Goal: Task Accomplishment & Management: Manage account settings

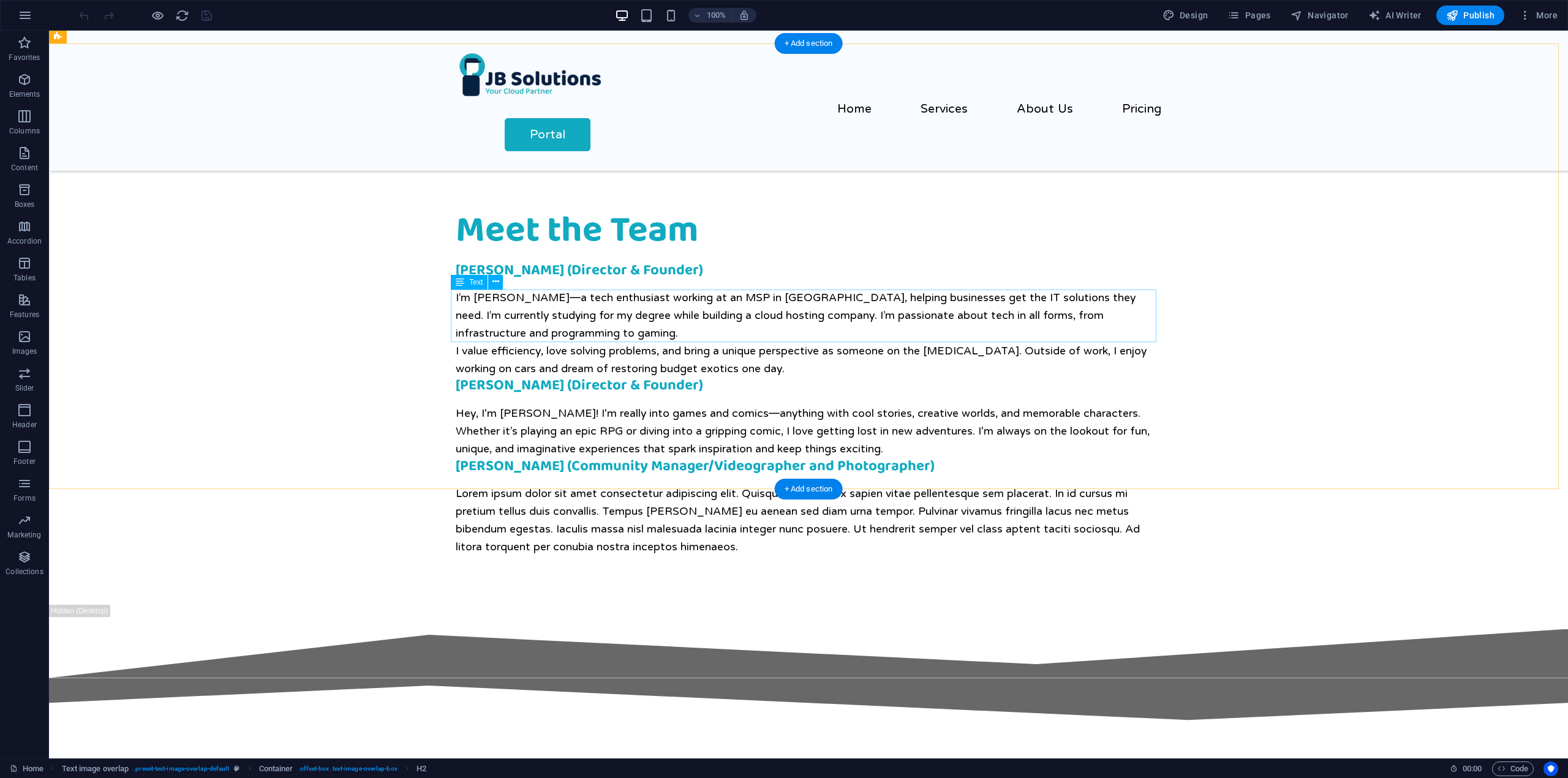
scroll to position [1557, 0]
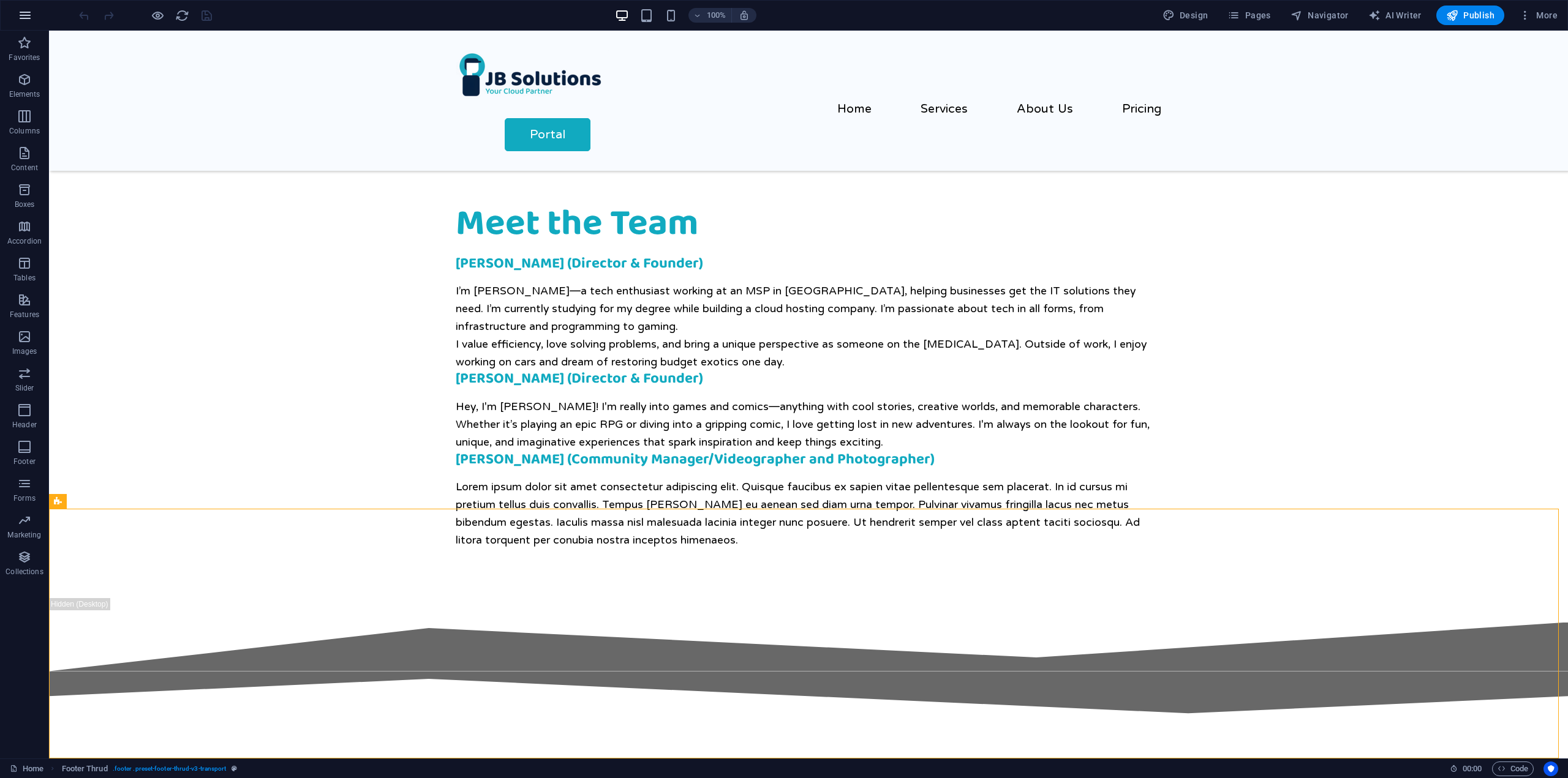
click at [24, 15] on icon "button" at bounding box center [25, 15] width 14 height 14
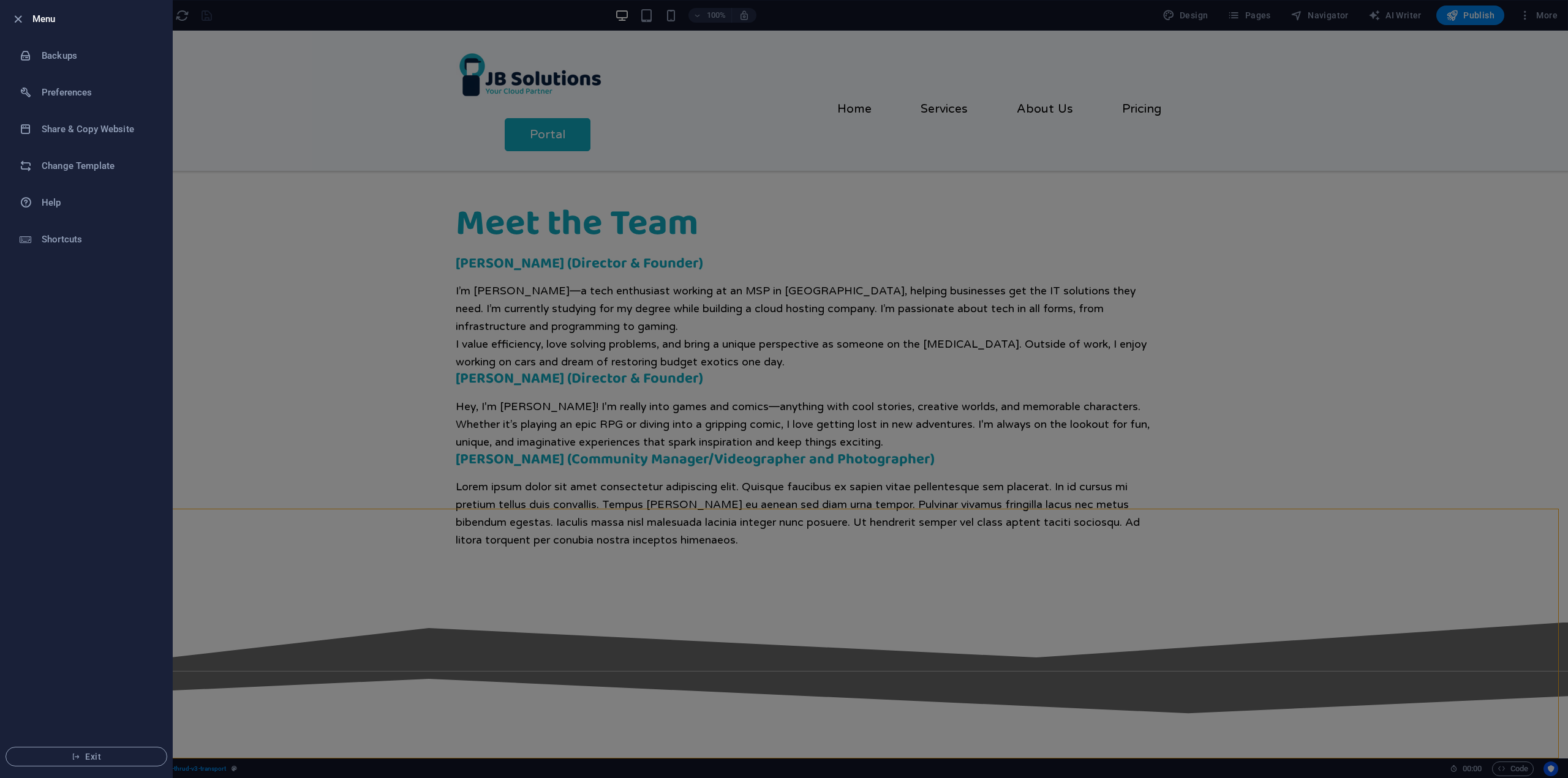
click at [1450, 71] on div at bounding box center [784, 389] width 1568 height 778
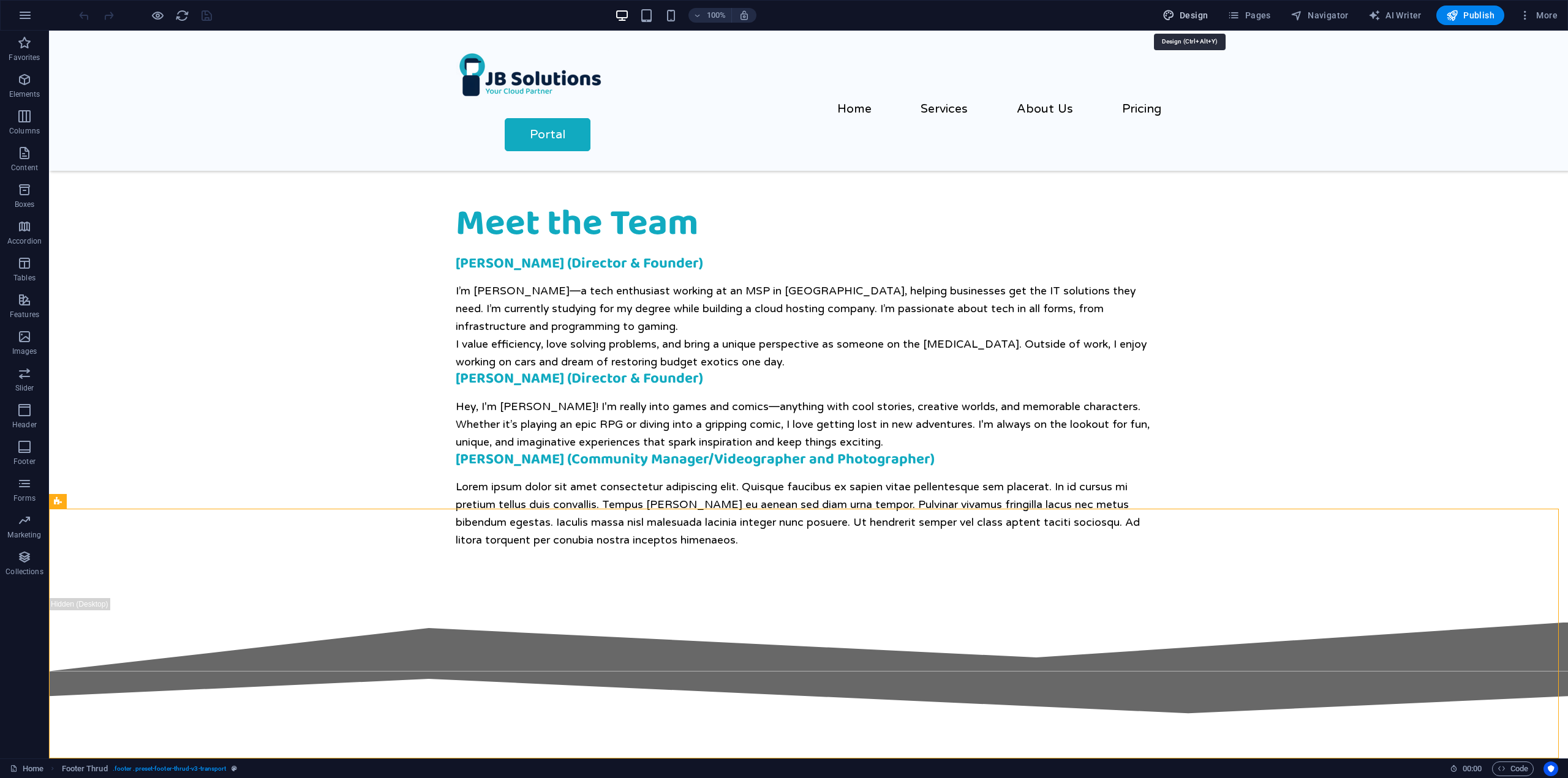
click at [1202, 15] on span "Design" at bounding box center [1186, 15] width 46 height 12
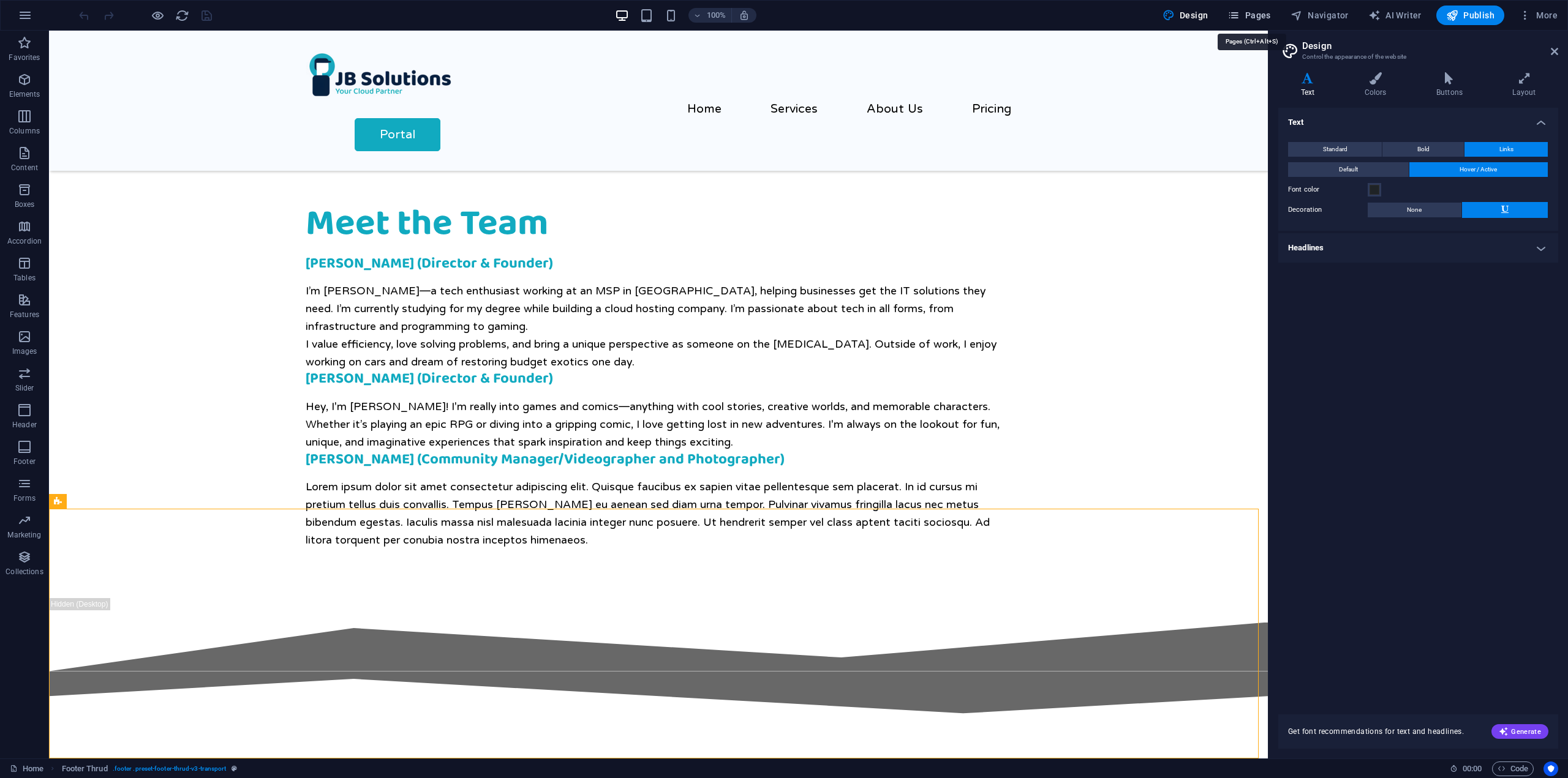
click at [1246, 13] on span "Pages" at bounding box center [1248, 15] width 43 height 12
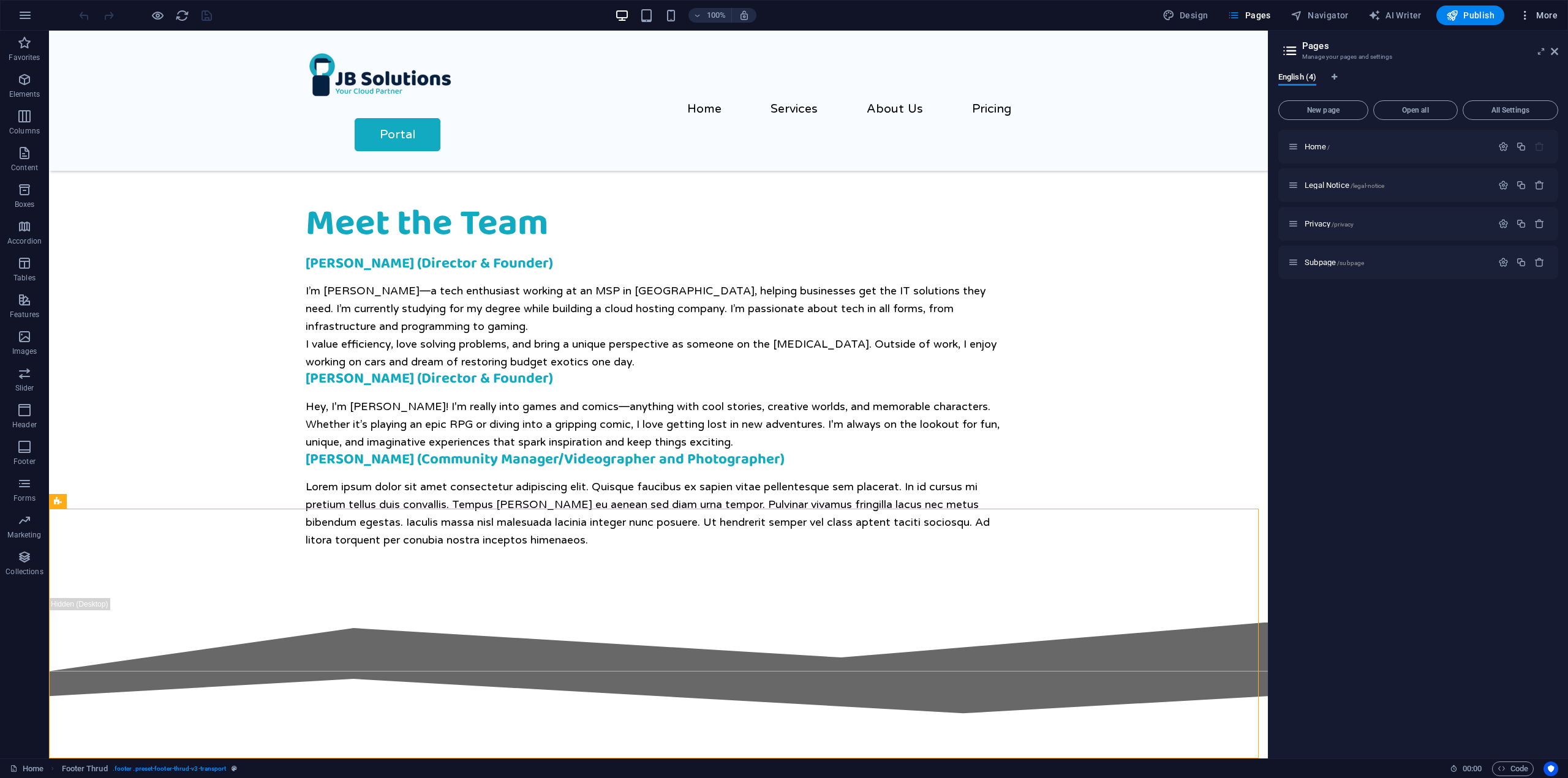
click at [1540, 21] on span "More" at bounding box center [1538, 15] width 38 height 12
click at [1524, 57] on li "Website Settings" at bounding box center [1501, 47] width 110 height 30
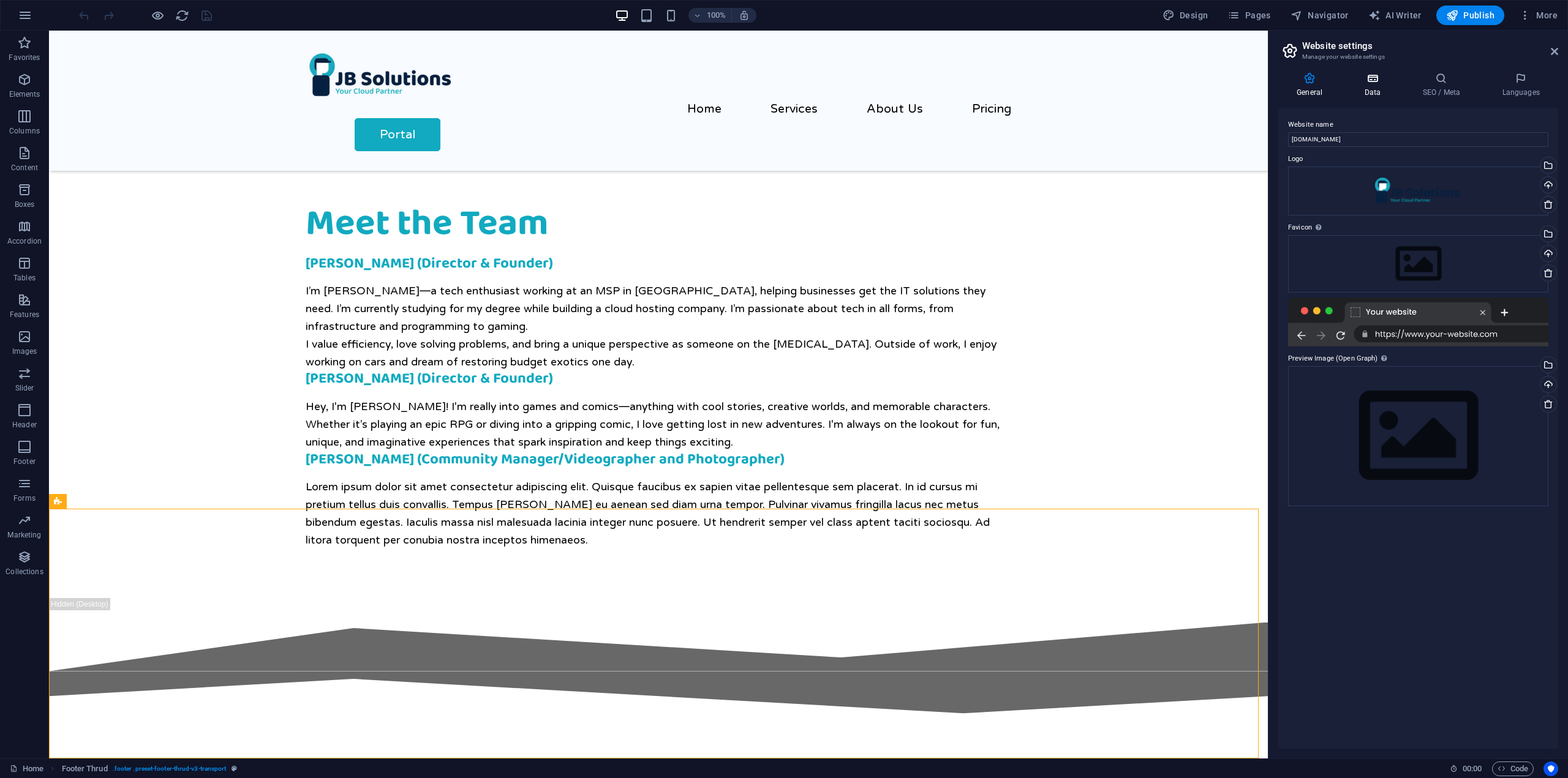
click at [1371, 87] on h4 "Data" at bounding box center [1374, 85] width 58 height 26
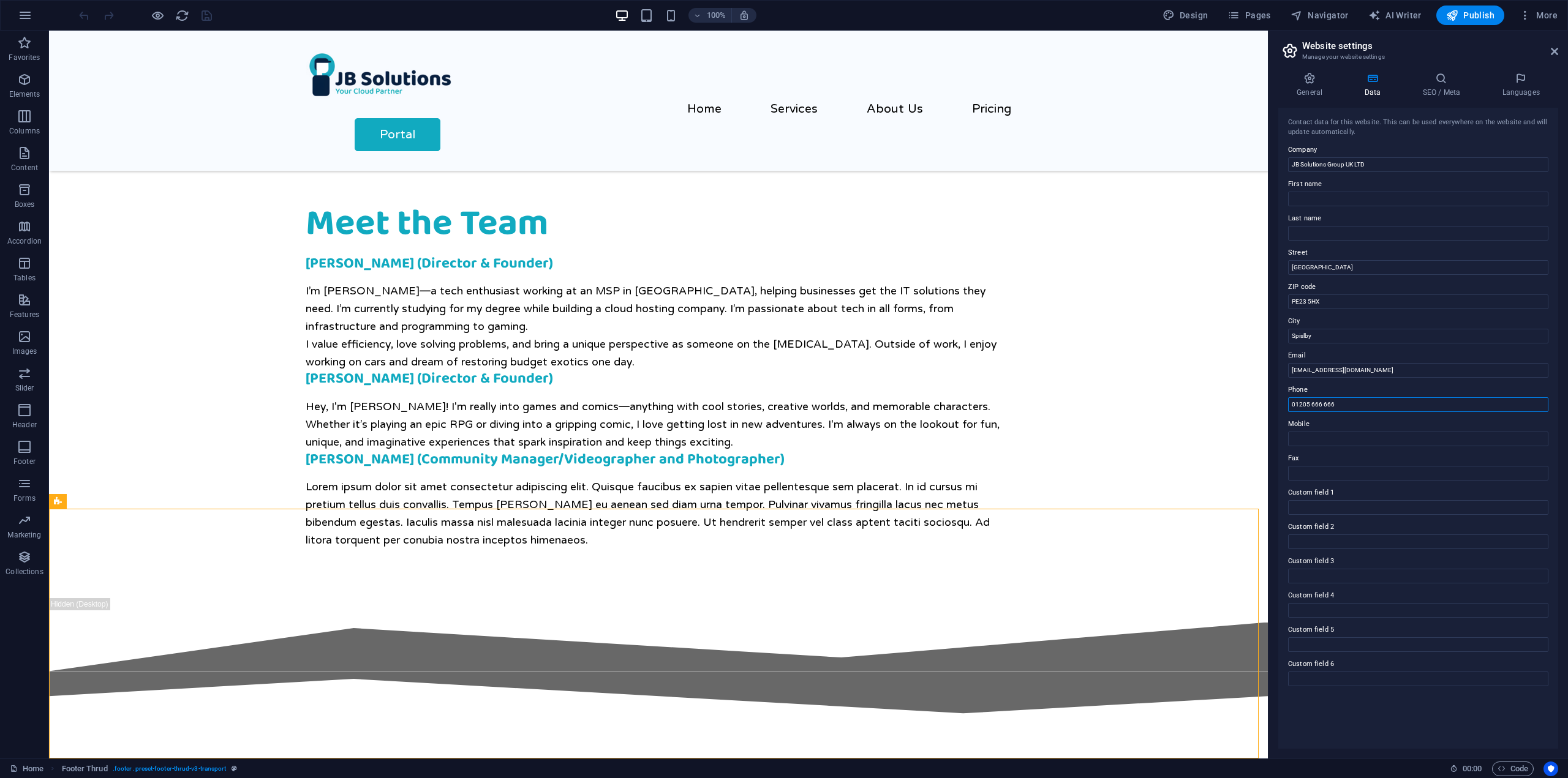
click at [1349, 407] on input "01205 666 666" at bounding box center [1418, 405] width 260 height 14
click at [1347, 269] on input "Old Market Avenue" at bounding box center [1418, 268] width 260 height 14
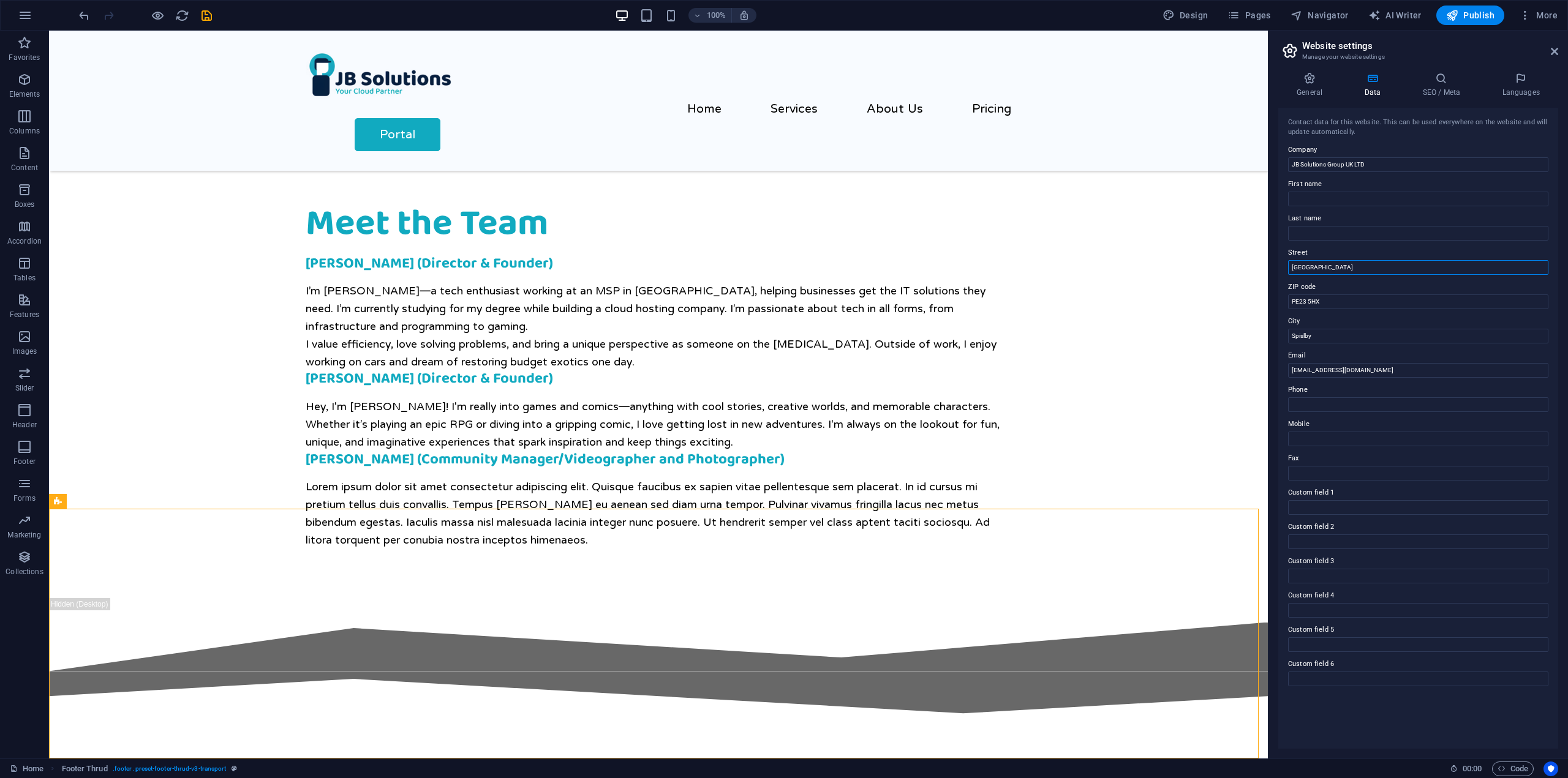
click at [1347, 269] on input "Old Market Avenue" at bounding box center [1418, 268] width 260 height 14
click at [1366, 265] on input "Old Market Avenue" at bounding box center [1418, 268] width 260 height 14
paste input "4th Floor, Silverstream Hous"
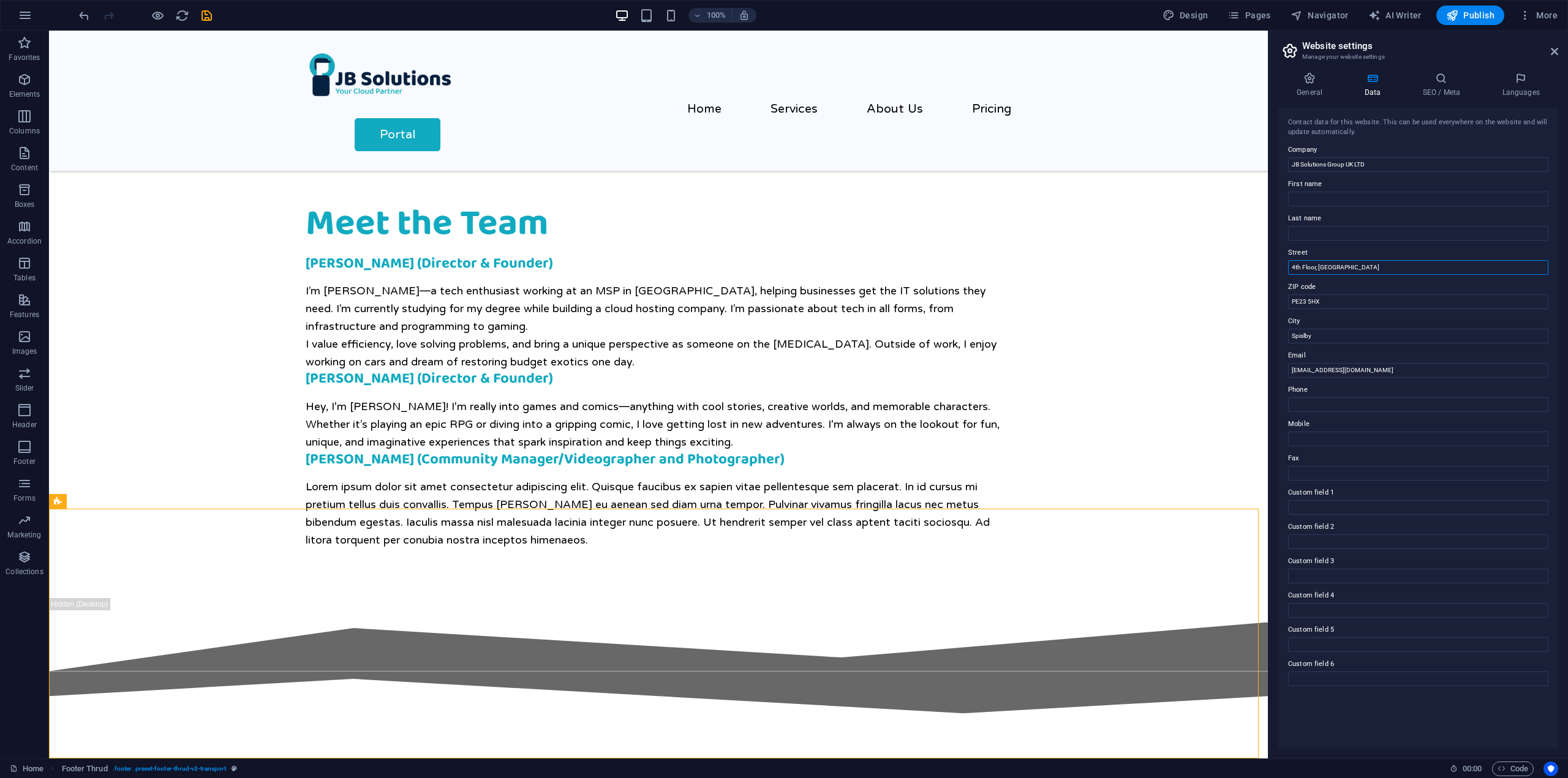
click at [1421, 260] on input "4th Floor, Silverstream House" at bounding box center [1418, 268] width 260 height 14
click at [1412, 270] on input "4th Floor, Silverstream House" at bounding box center [1418, 268] width 260 height 14
paste input "45 Fitzroy Street"
click at [1373, 270] on input "4th Floor, Silverstream House,45 Fitzroy Street" at bounding box center [1418, 268] width 260 height 14
type input "[GEOGRAPHIC_DATA], [STREET_ADDRESS]"
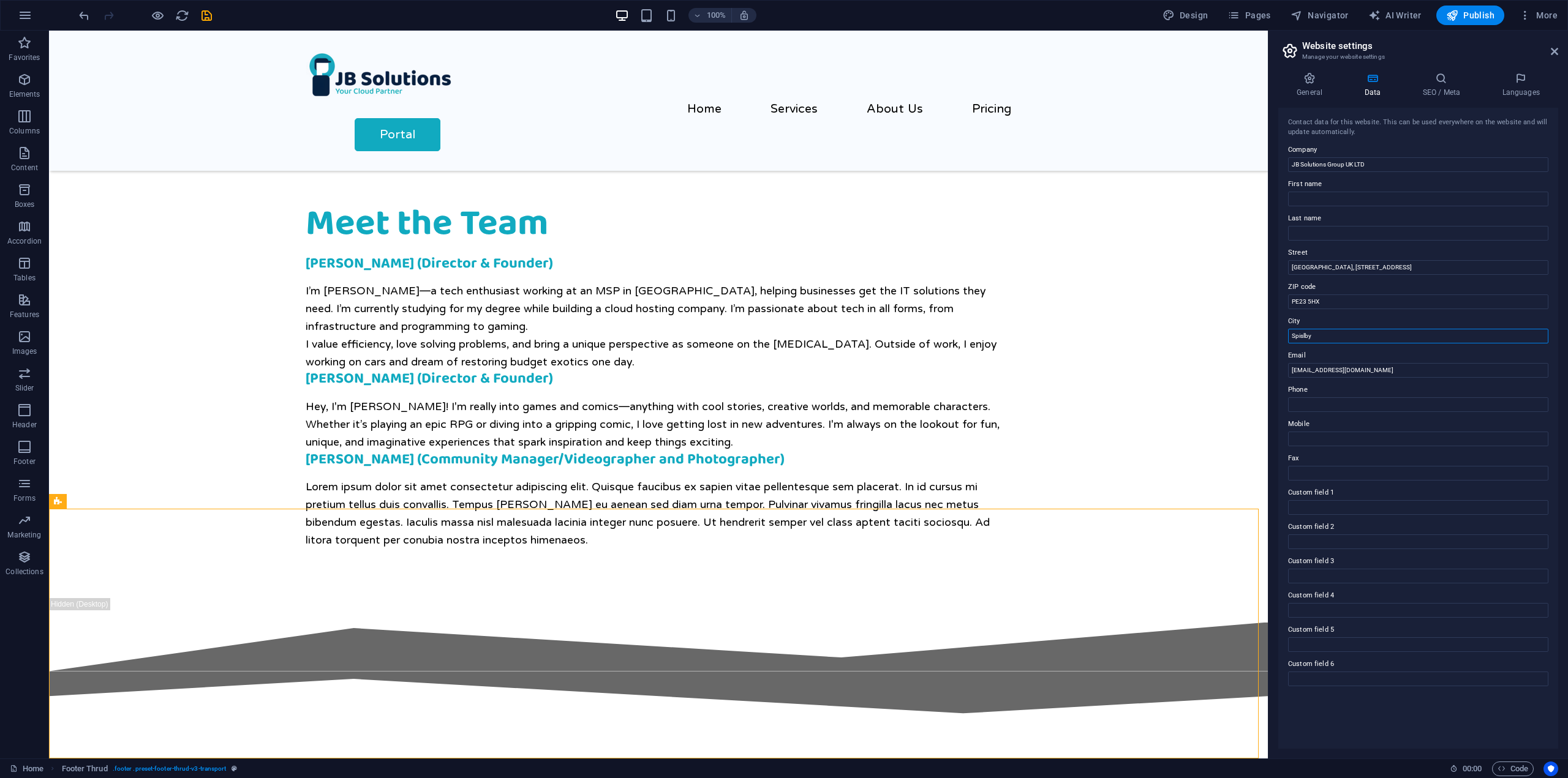
click at [1307, 337] on input "Spislby" at bounding box center [1418, 336] width 260 height 14
paste input "[GEOGRAPHIC_DATA]"
type input "[GEOGRAPHIC_DATA]"
click at [1320, 302] on input "PE23 5HX" at bounding box center [1418, 301] width 260 height 14
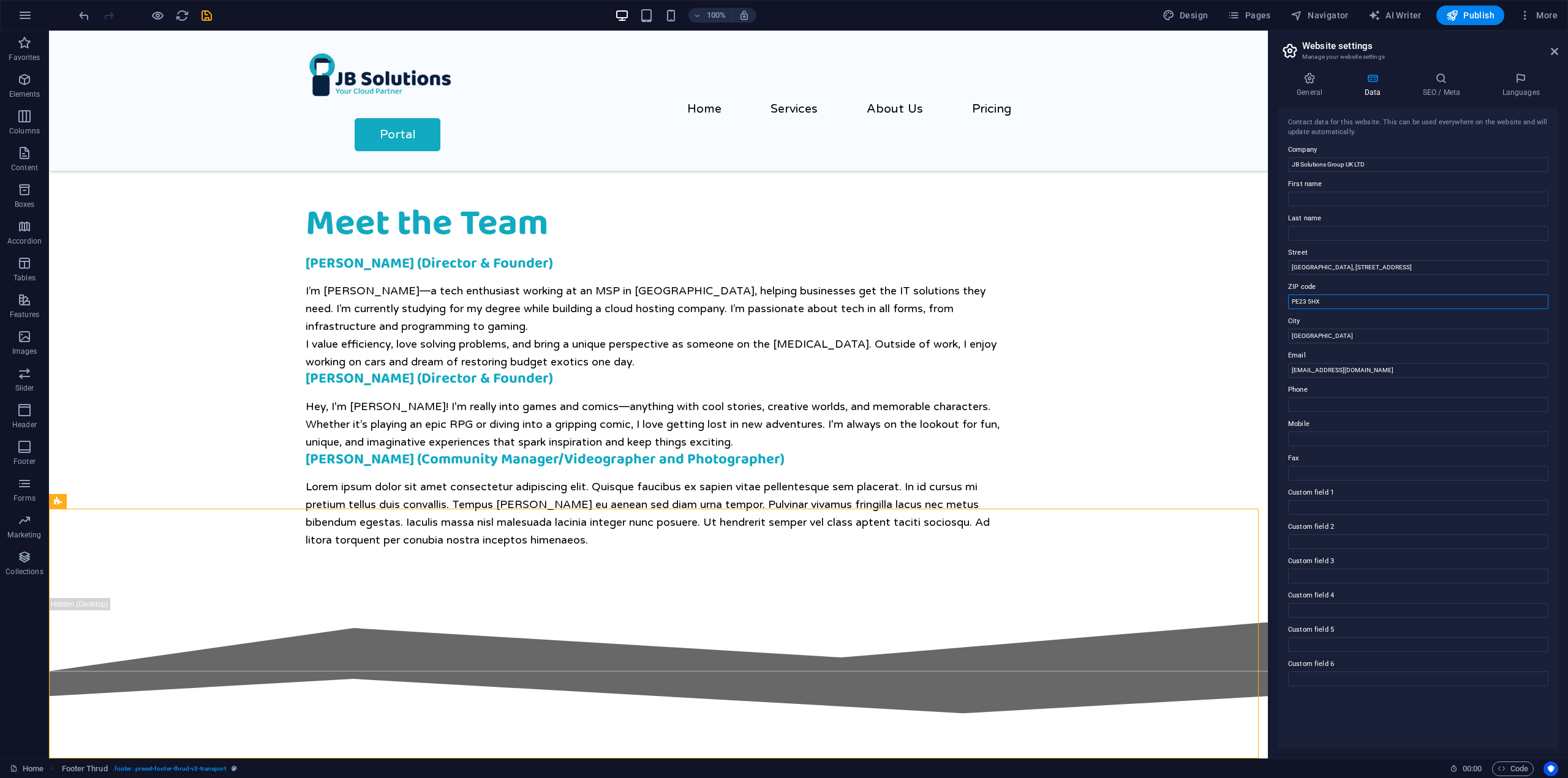
click at [1320, 302] on input "PE23 5HX" at bounding box center [1418, 301] width 260 height 14
paste input "W1T 6EB"
type input "W1T 6EB"
click at [1334, 317] on label "City" at bounding box center [1418, 322] width 260 height 14
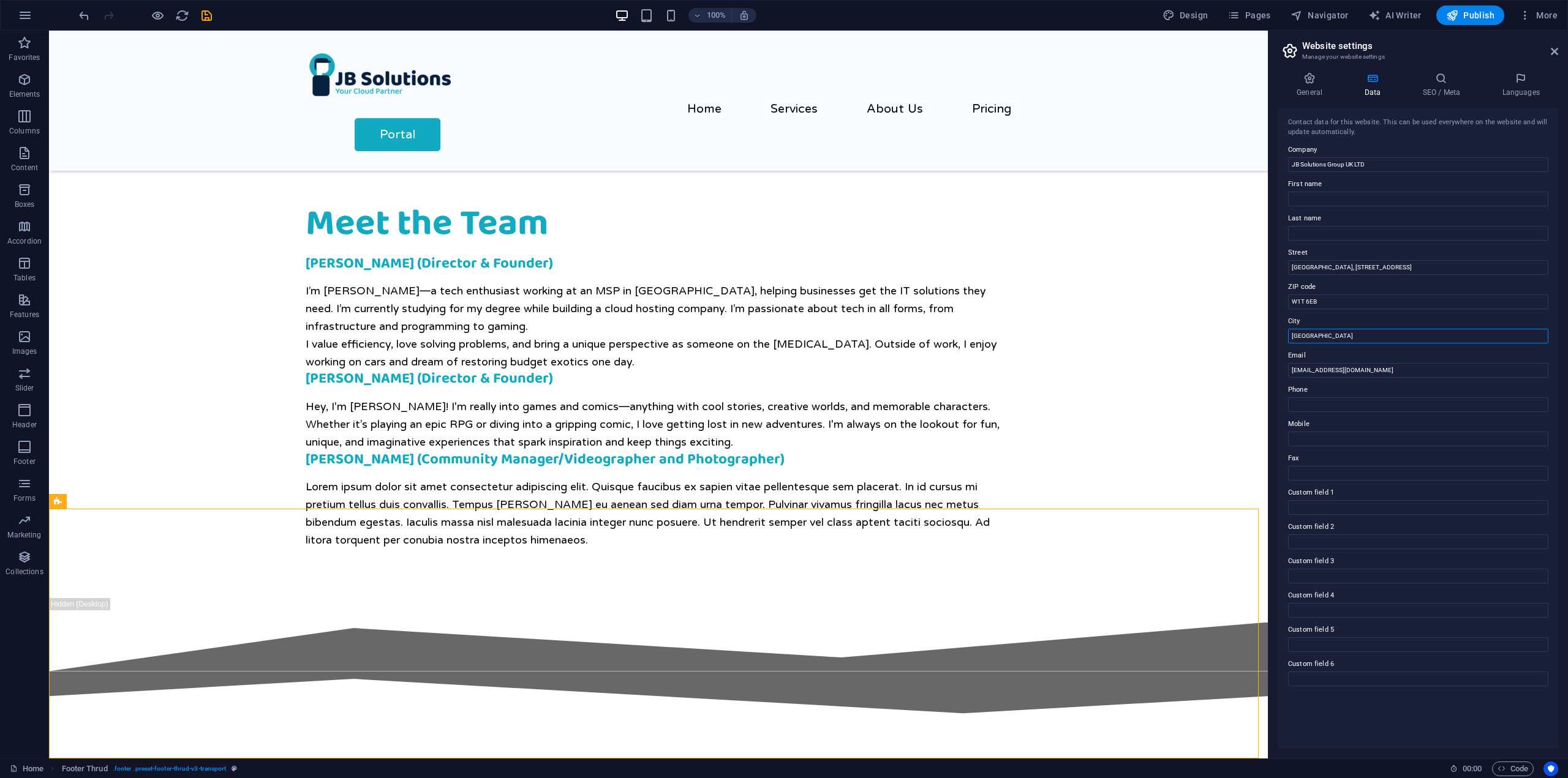
click at [1334, 329] on input "[GEOGRAPHIC_DATA]" at bounding box center [1418, 336] width 260 height 14
click at [1351, 278] on div "Contact data for this website. This can be used everywhere on the website and w…" at bounding box center [1418, 428] width 280 height 641
click at [1316, 197] on input "First name" at bounding box center [1418, 199] width 260 height 14
type input "Joshua"
type input "B"
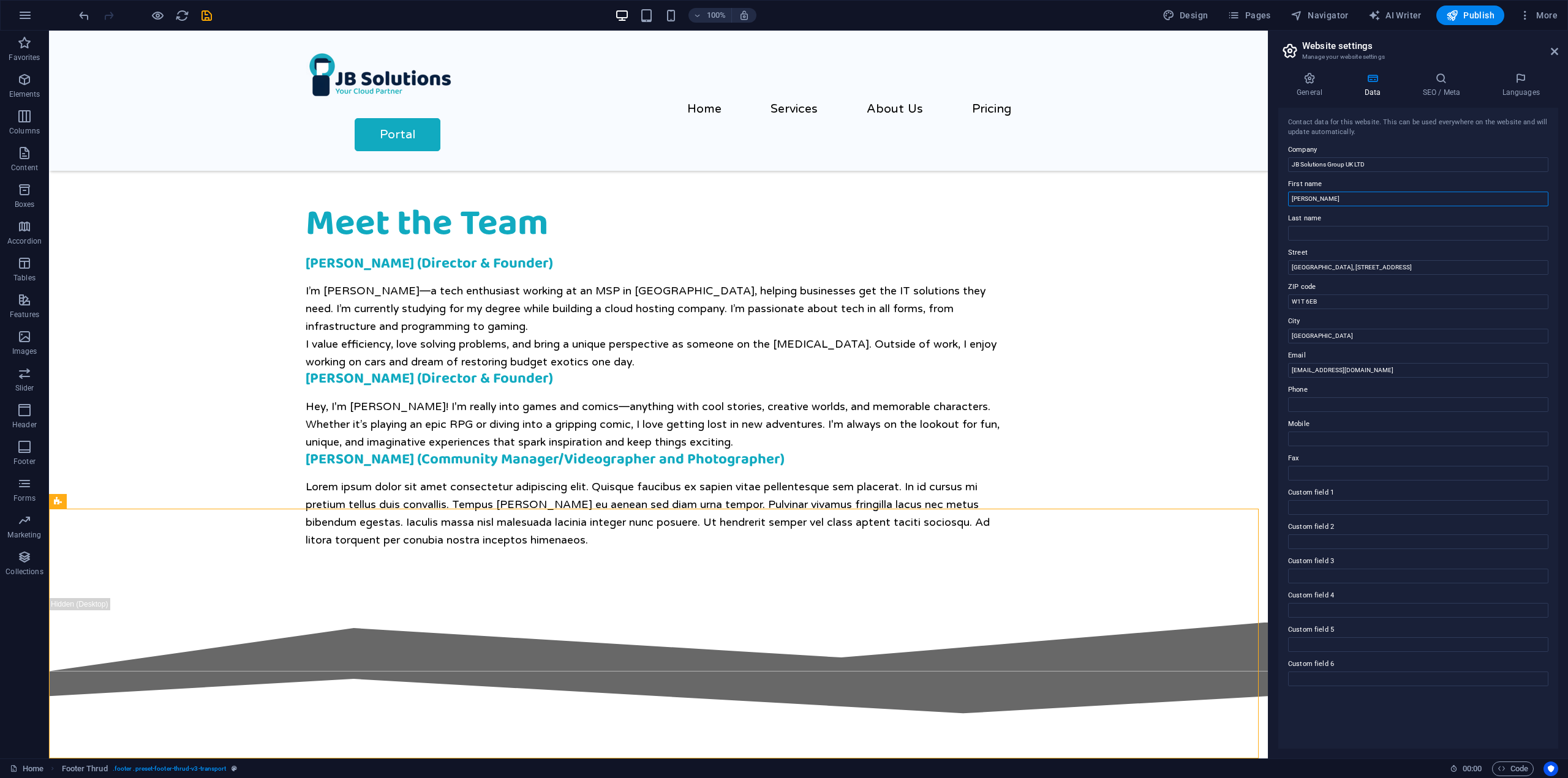
click at [1316, 197] on input "Joshua" at bounding box center [1418, 199] width 260 height 14
click at [1321, 503] on input "Custom field 1" at bounding box center [1418, 508] width 260 height 14
type input "123"
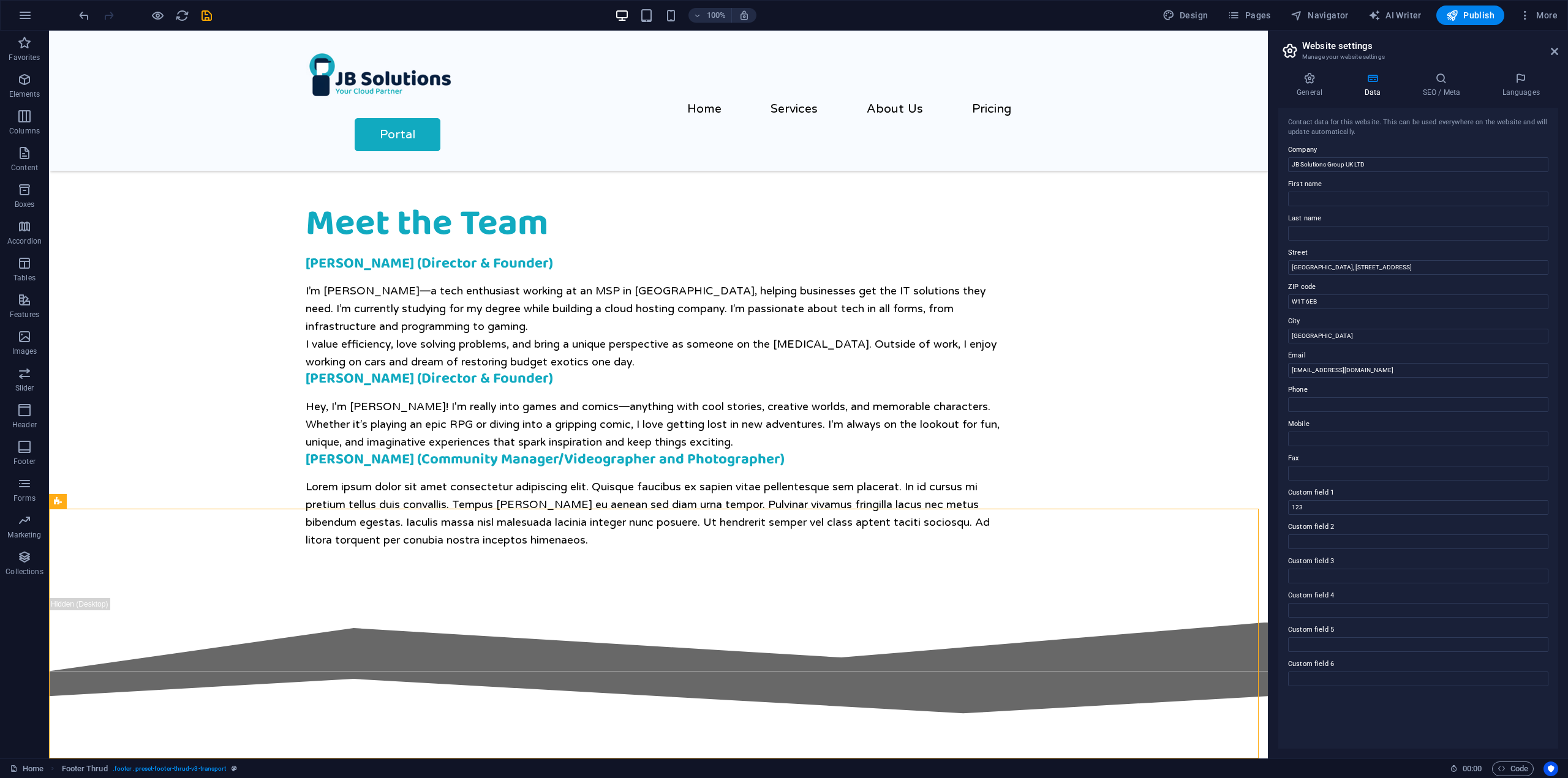
click at [1293, 525] on label "Custom field 2" at bounding box center [1418, 527] width 260 height 14
click at [1293, 534] on input "Custom field 2" at bounding box center [1418, 541] width 260 height 14
click at [1308, 513] on input "123" at bounding box center [1418, 508] width 260 height 14
click at [1284, 500] on div "Contact data for this website. This can be used everywhere on the website and w…" at bounding box center [1418, 428] width 280 height 641
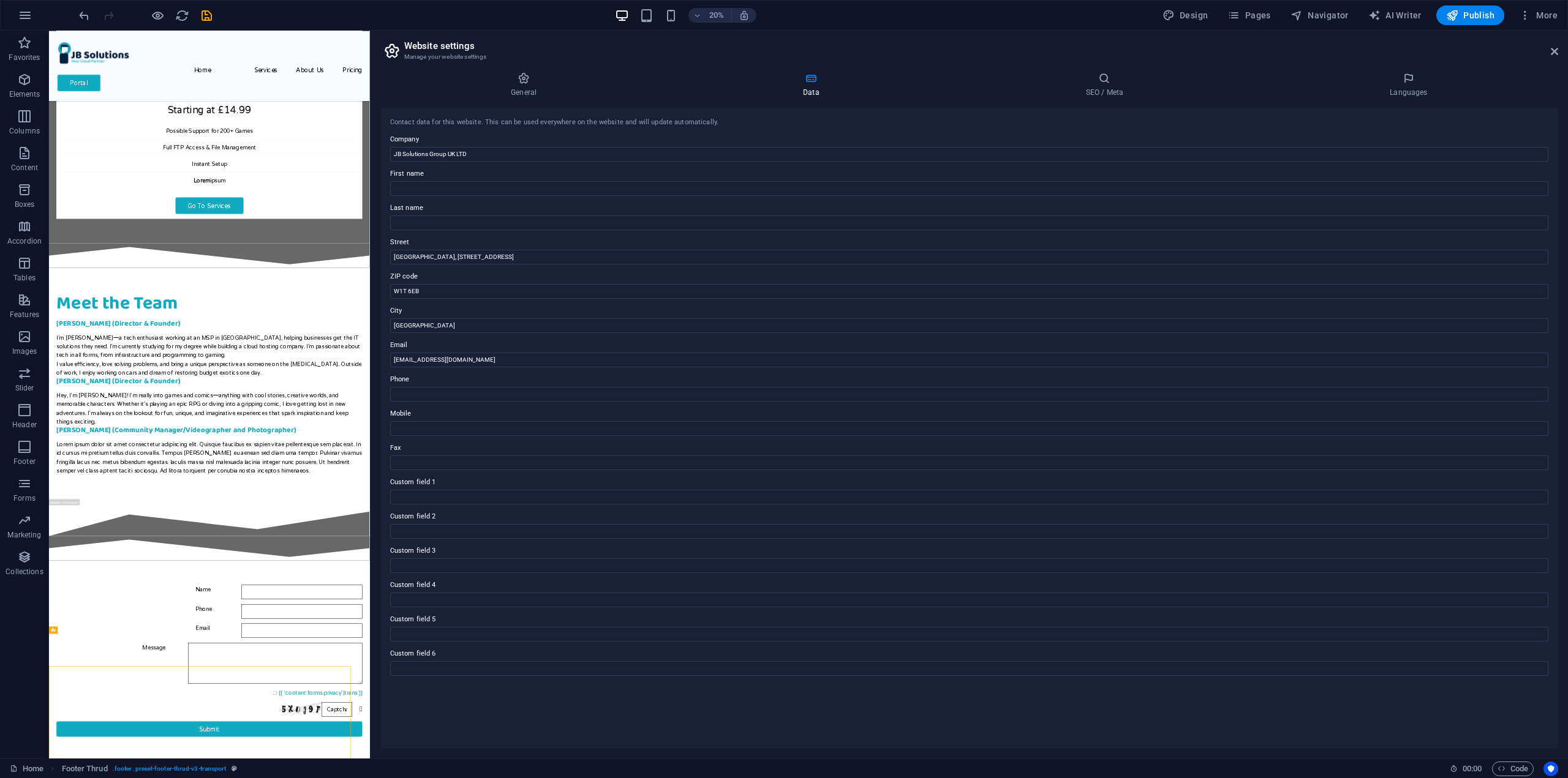
scroll to position [1392, 0]
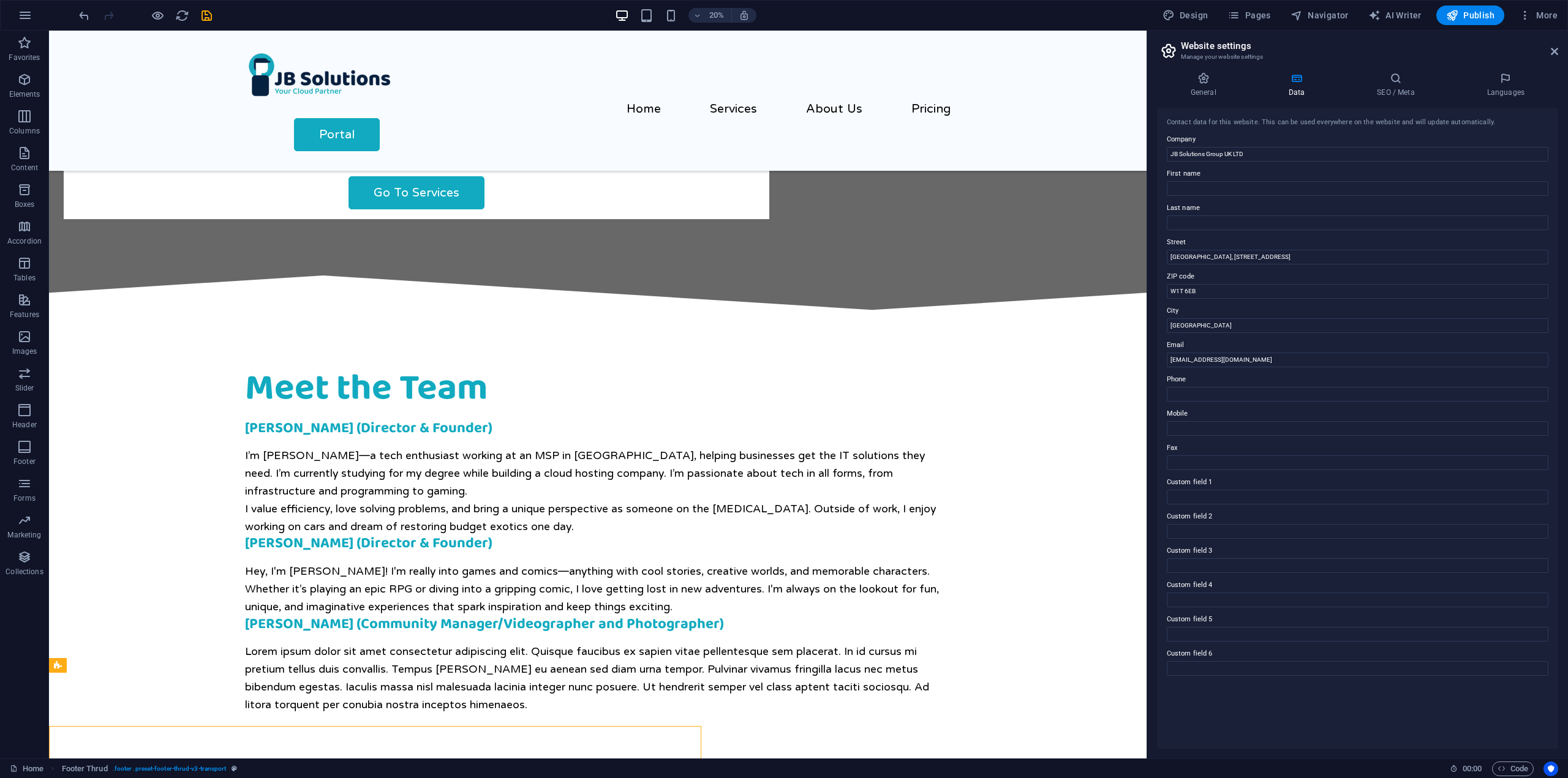
drag, startPoint x: 1269, startPoint y: 497, endPoint x: 1158, endPoint y: 466, distance: 115.2
click at [1154, 464] on div "Home Favorites Elements Columns Content Boxes Accordion Tables Features Images …" at bounding box center [784, 394] width 1568 height 728
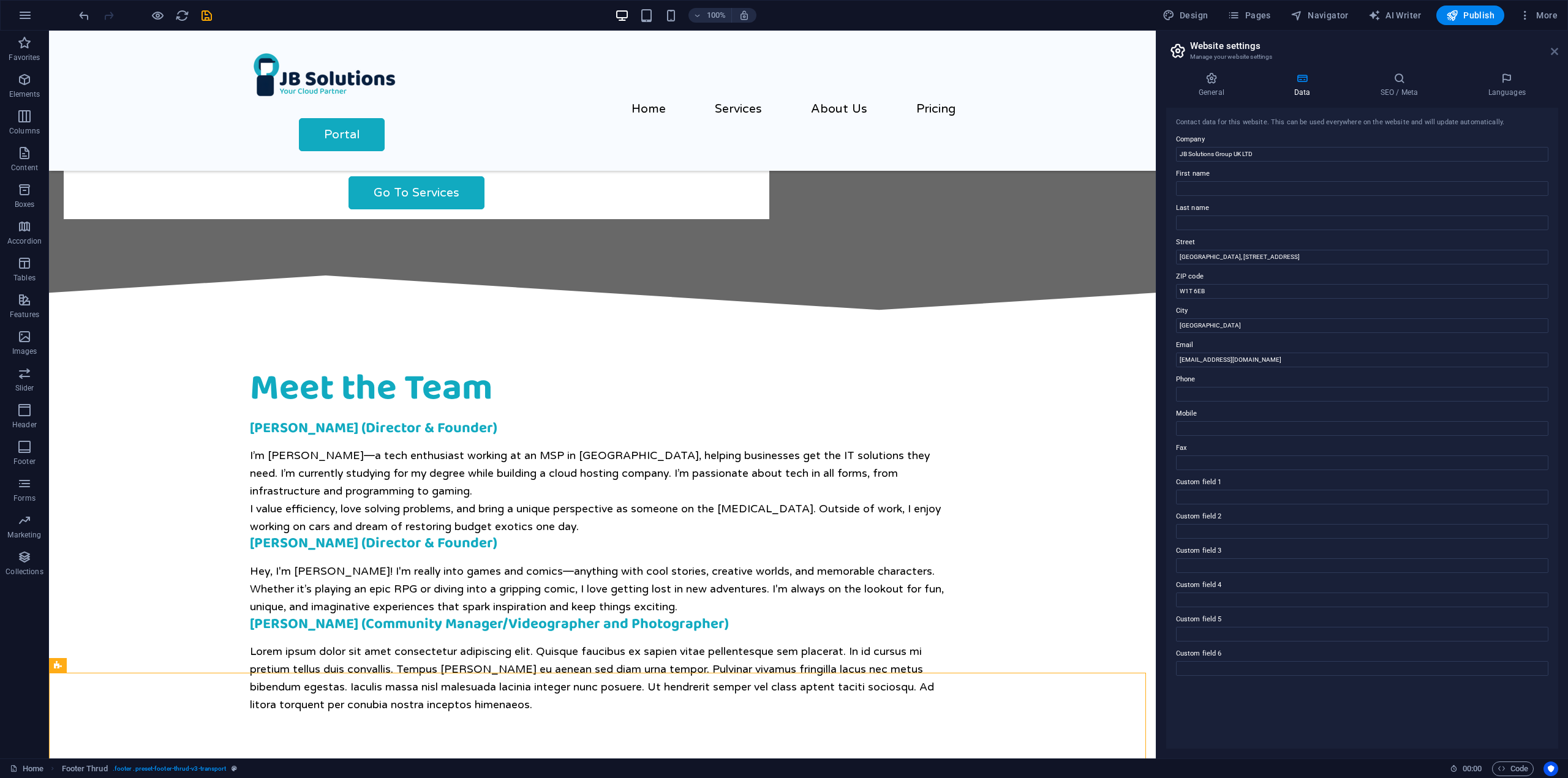
click at [1556, 53] on icon at bounding box center [1554, 52] width 7 height 10
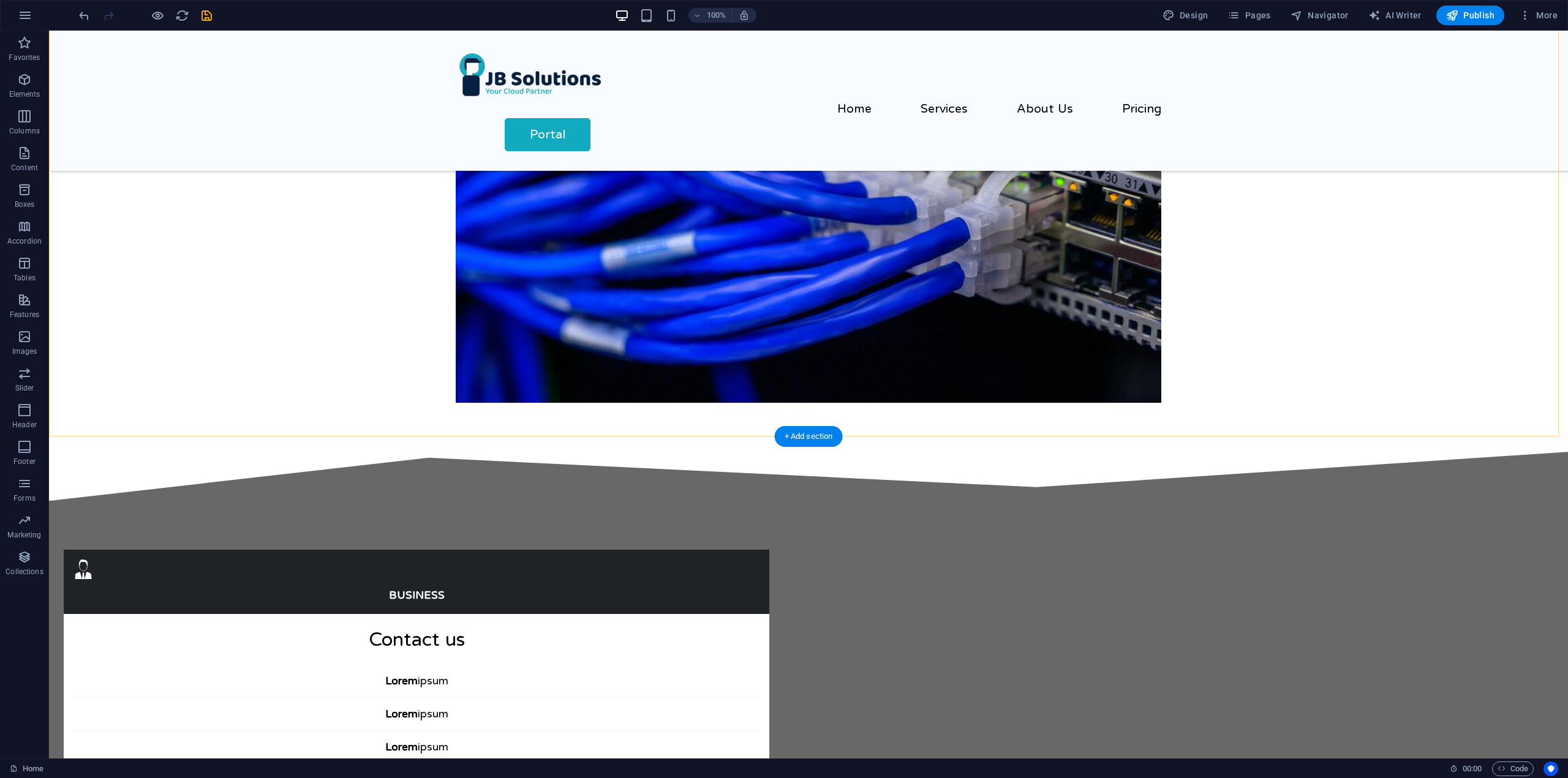
scroll to position [490, 0]
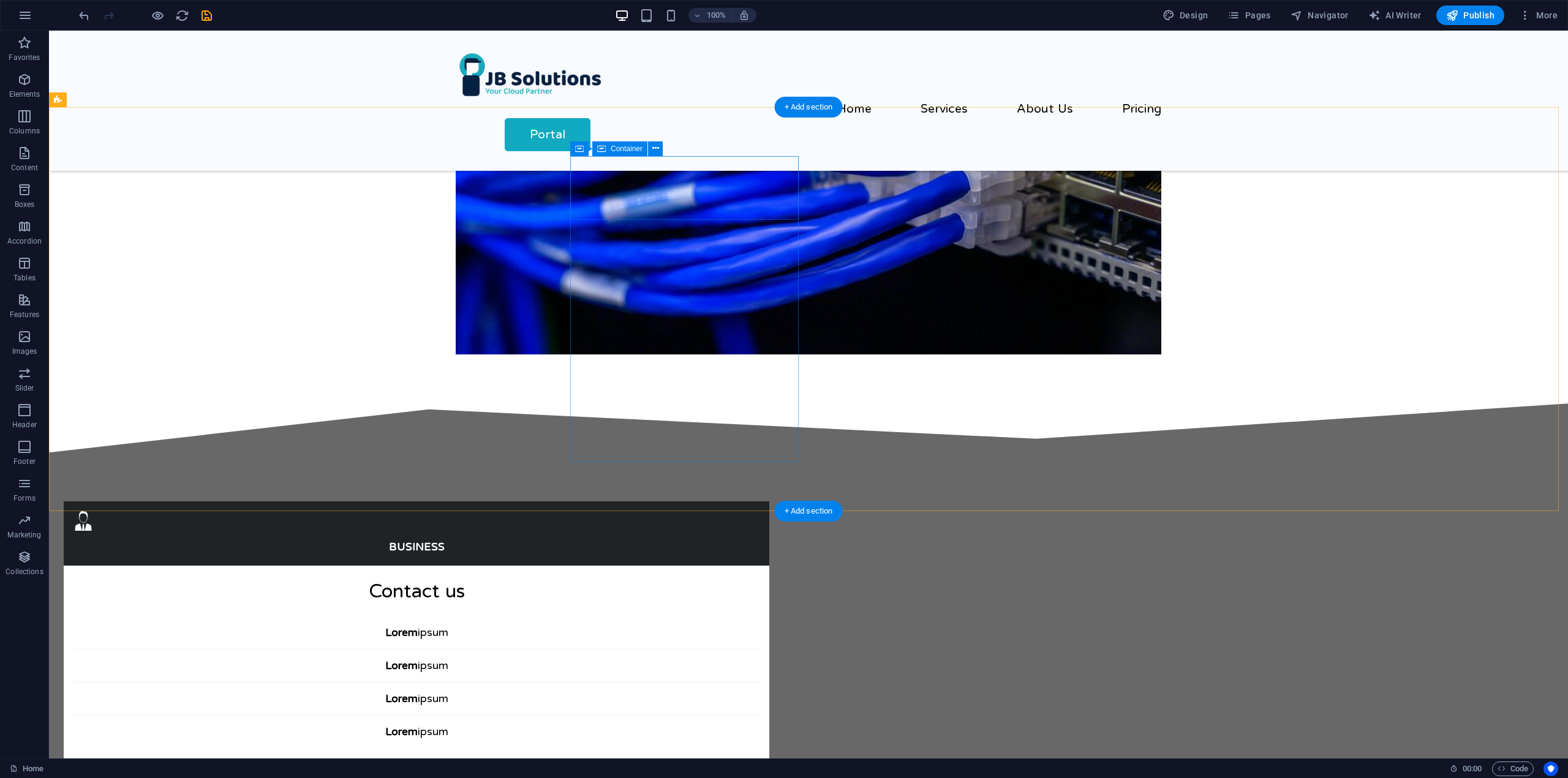
click at [735, 501] on div "Business" at bounding box center [416, 533] width 705 height 64
click at [583, 151] on div "Container" at bounding box center [597, 149] width 55 height 14
click at [596, 501] on div "Business" at bounding box center [416, 533] width 705 height 64
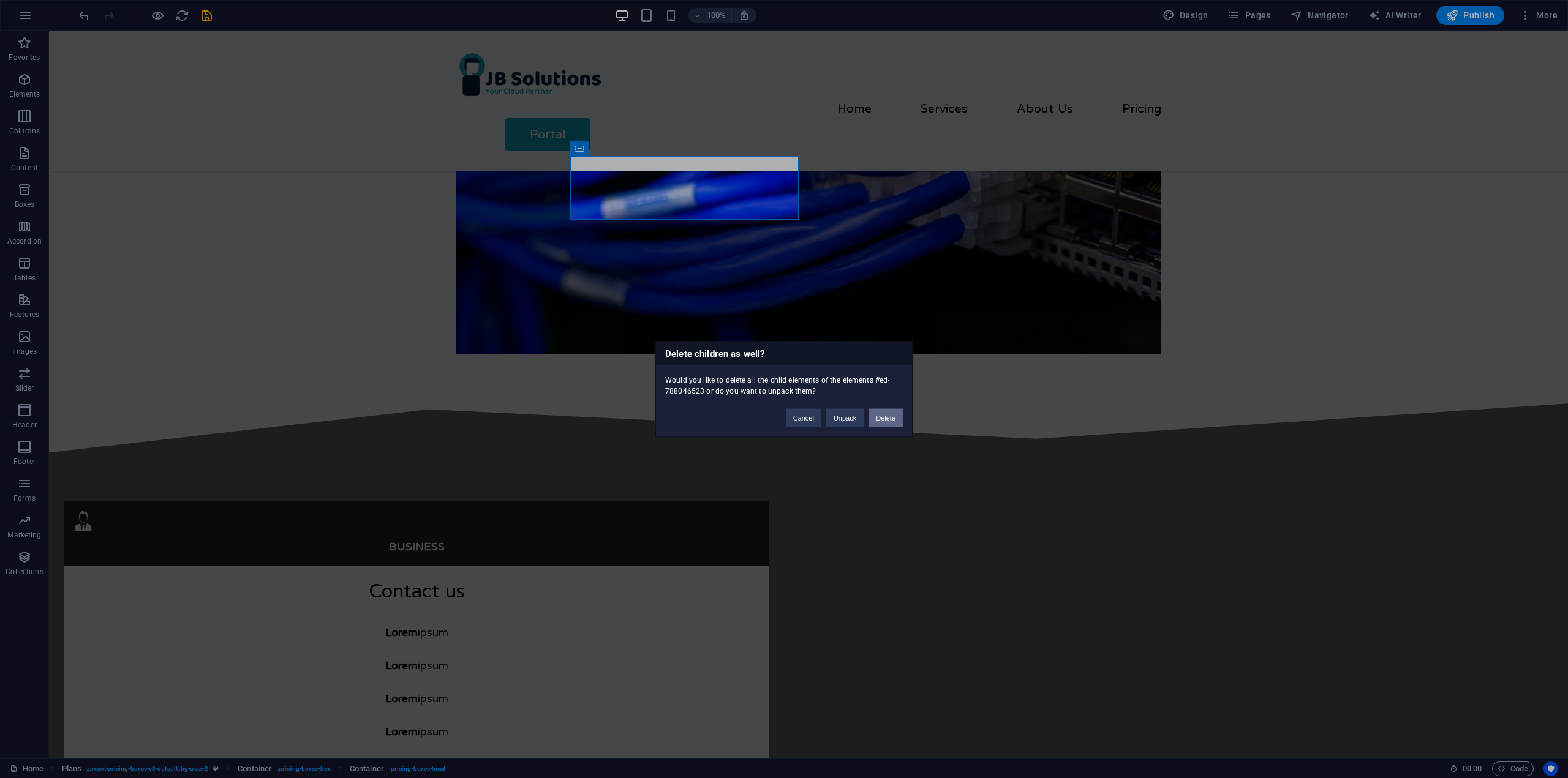
click at [884, 417] on button "Delete" at bounding box center [886, 417] width 35 height 18
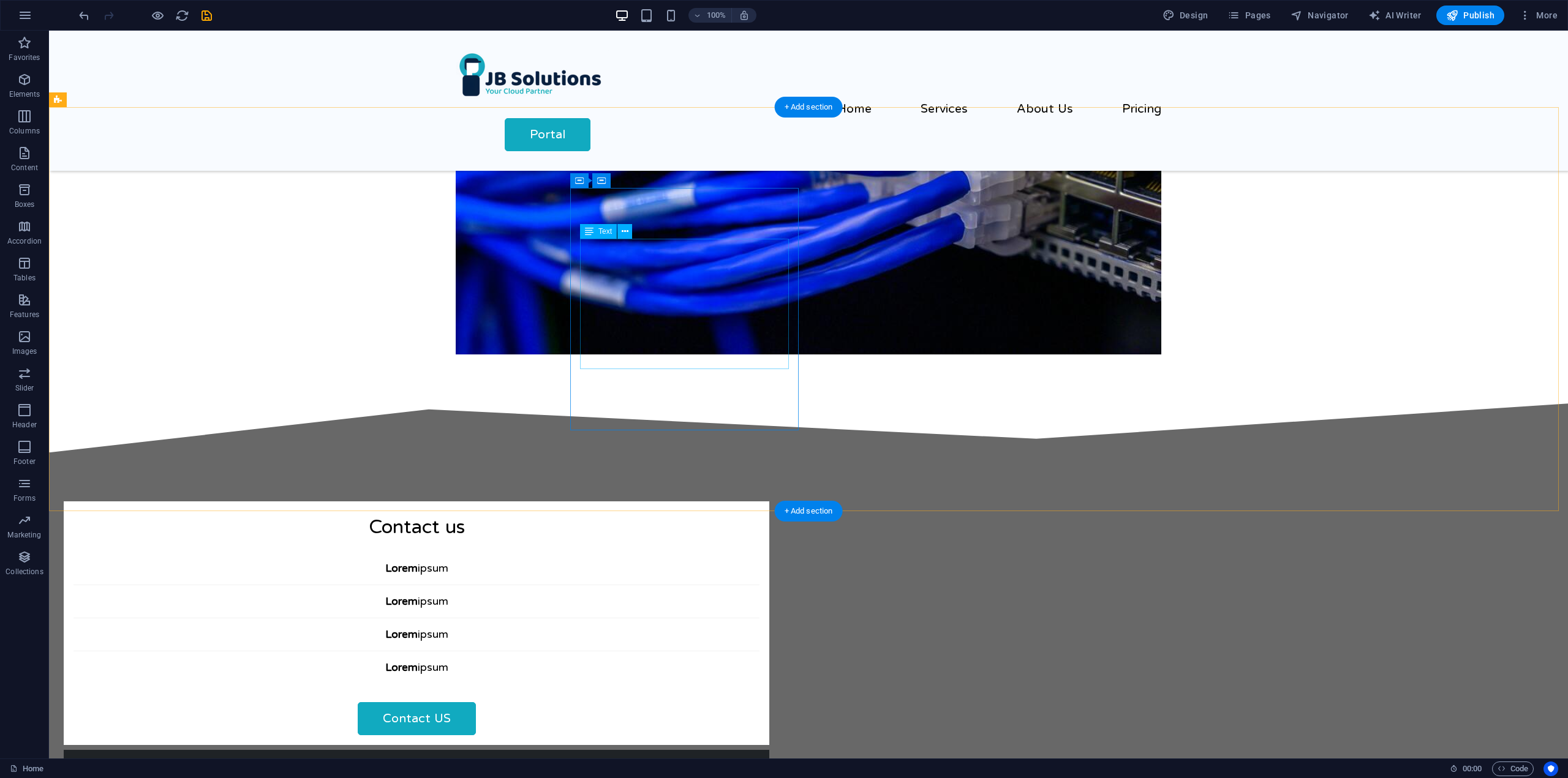
click at [759, 552] on div "Lorem ipsum Lorem ipsum Lorem ipsum Lorem ipsum" at bounding box center [416, 618] width 686 height 131
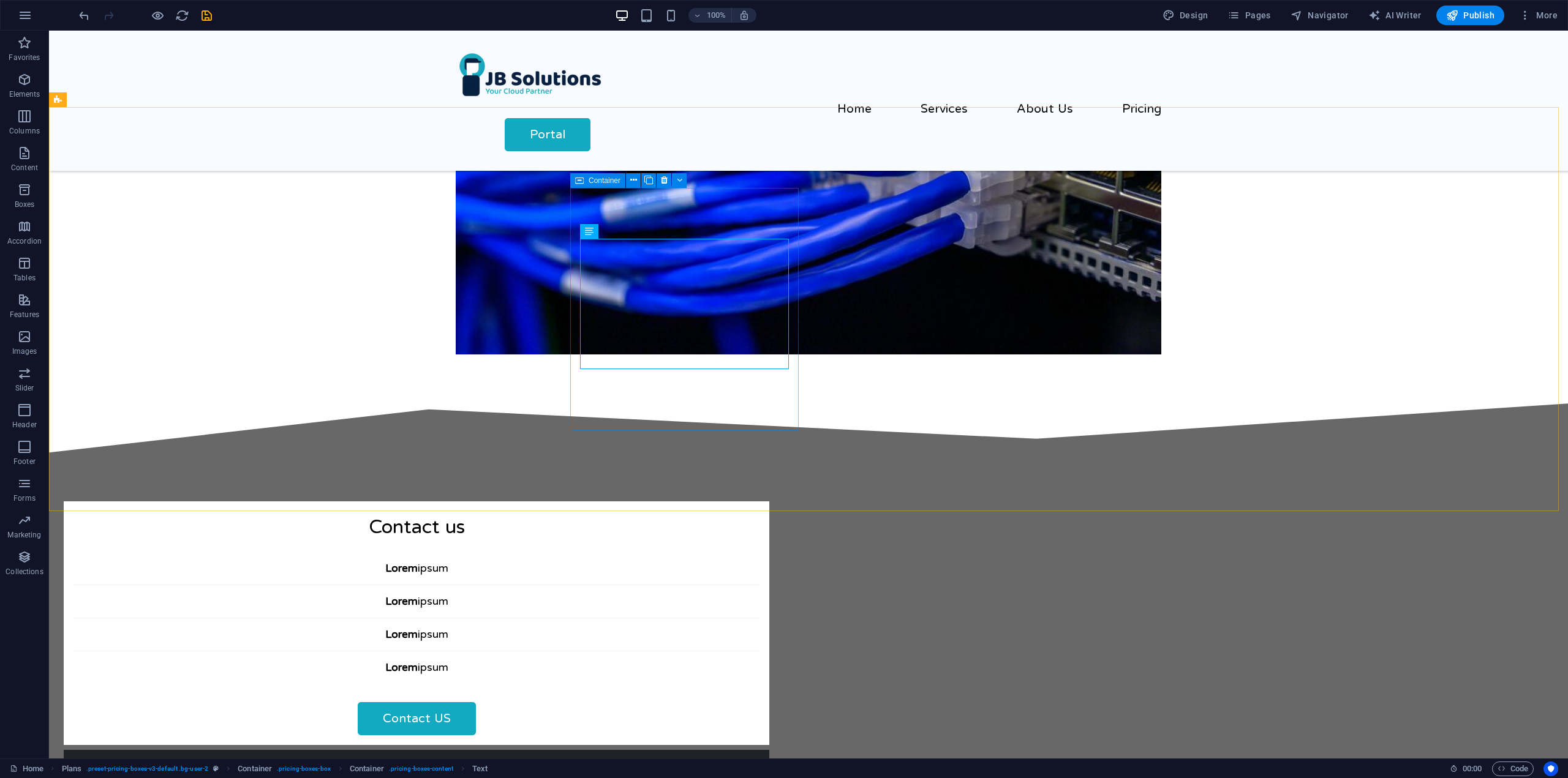
click at [582, 180] on icon at bounding box center [579, 180] width 9 height 14
click at [579, 180] on icon at bounding box center [579, 180] width 9 height 14
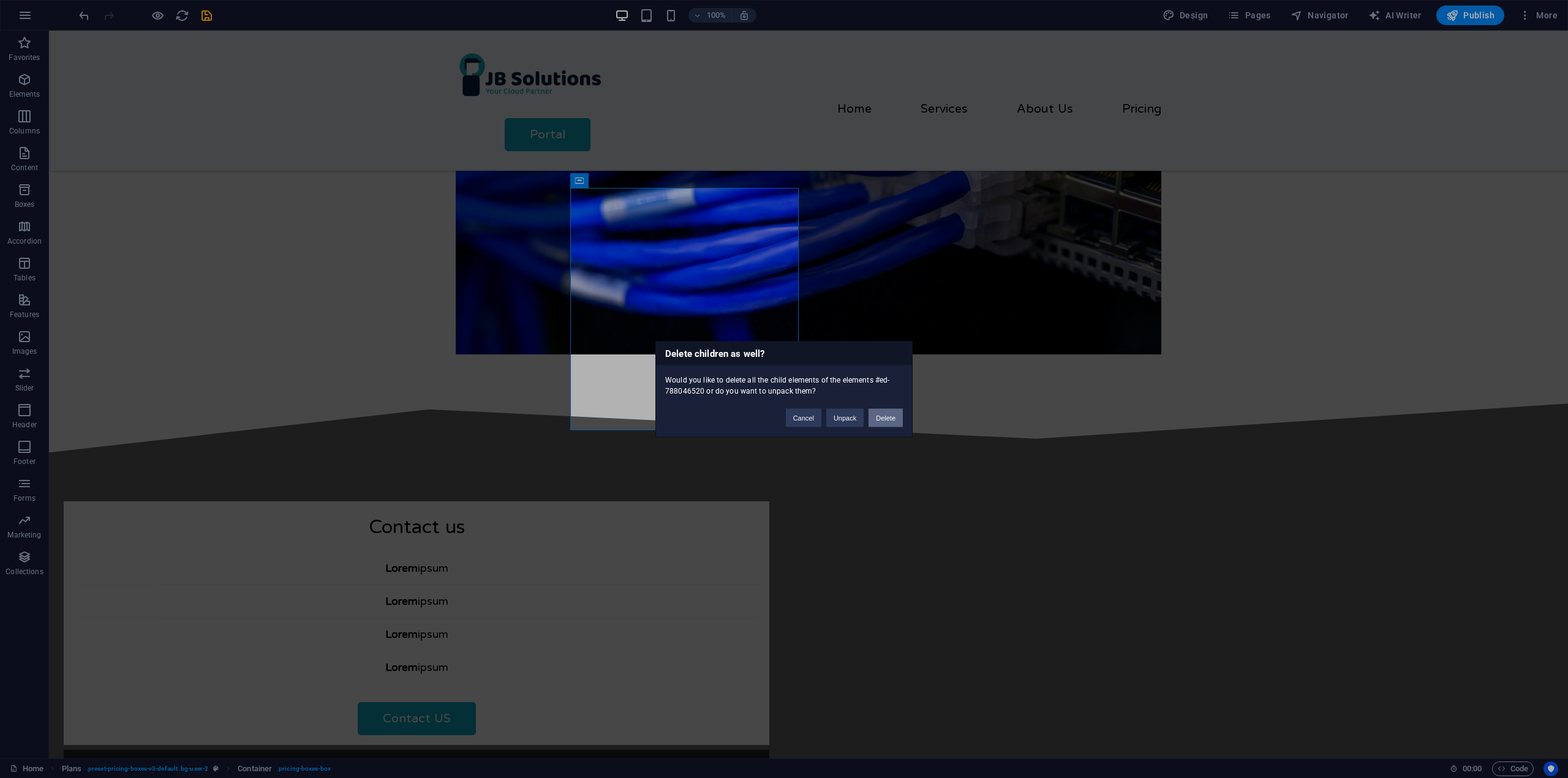
click at [888, 420] on button "Delete" at bounding box center [886, 417] width 35 height 18
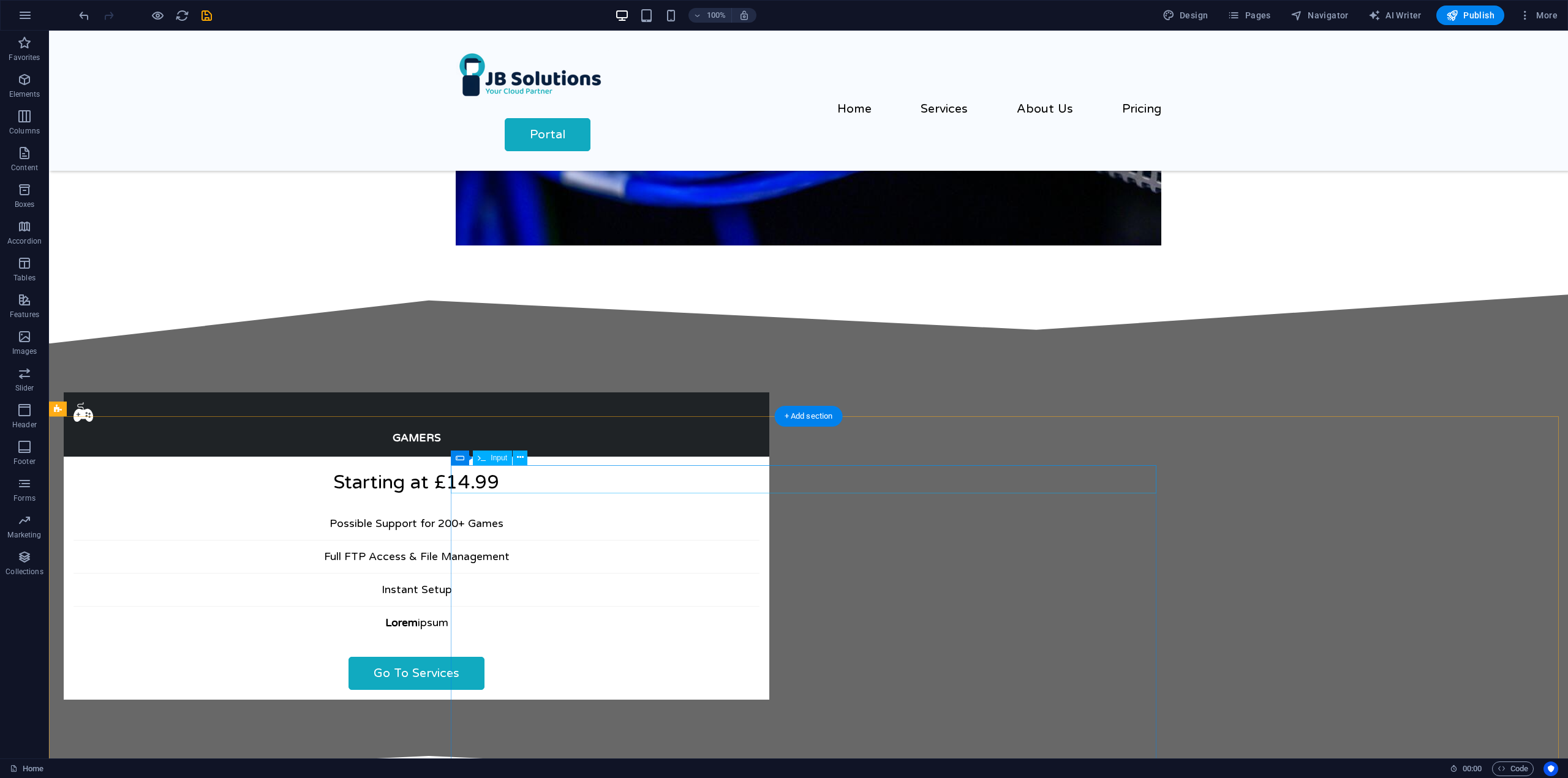
scroll to position [0, 0]
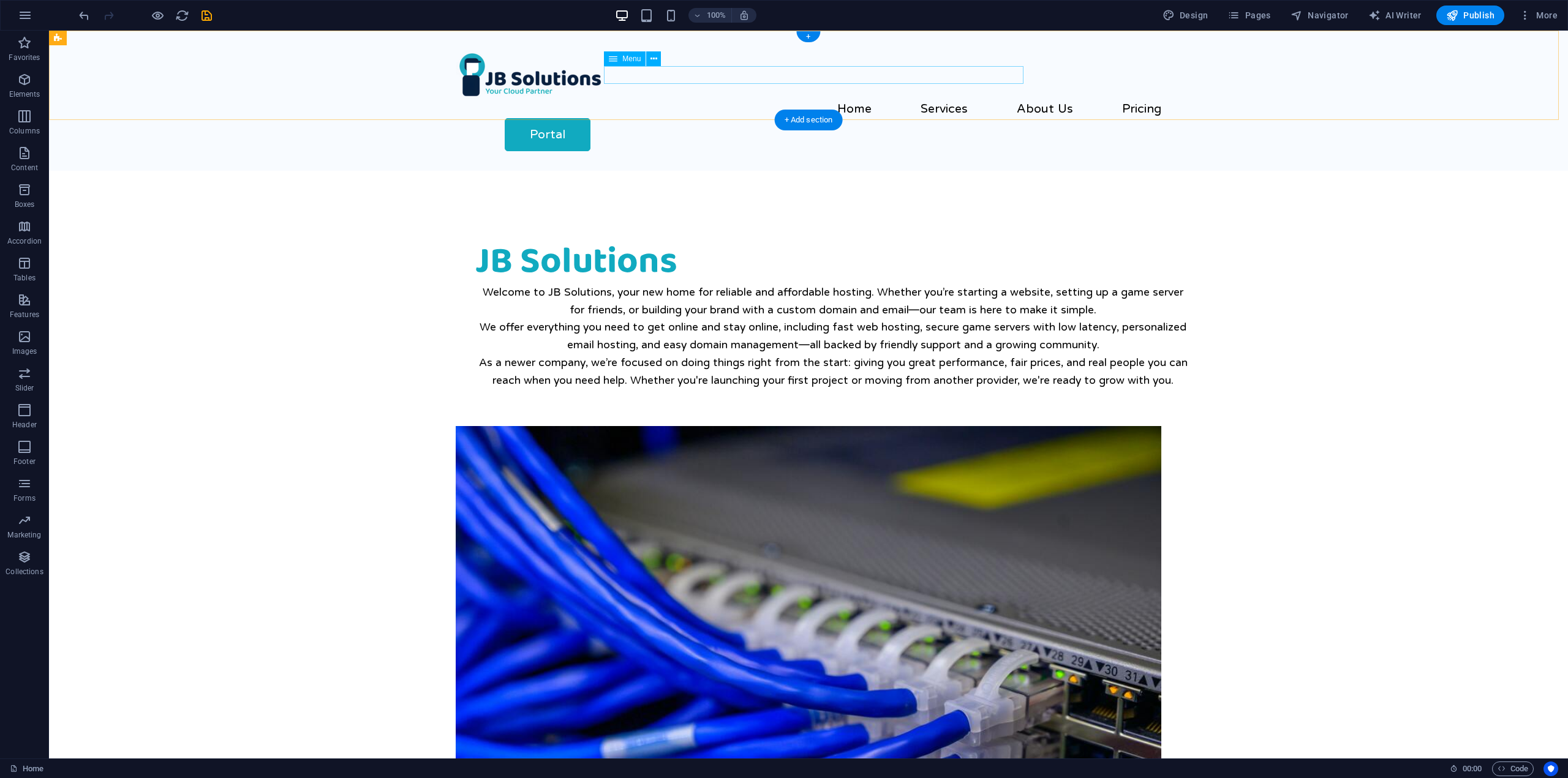
click at [802, 100] on nav "Home Services About Us Pricing" at bounding box center [809, 109] width 705 height 18
click at [305, 769] on span ". custom-menu" at bounding box center [294, 769] width 41 height 14
click at [803, 100] on nav "Home Services About Us Pricing" at bounding box center [809, 109] width 705 height 18
select select
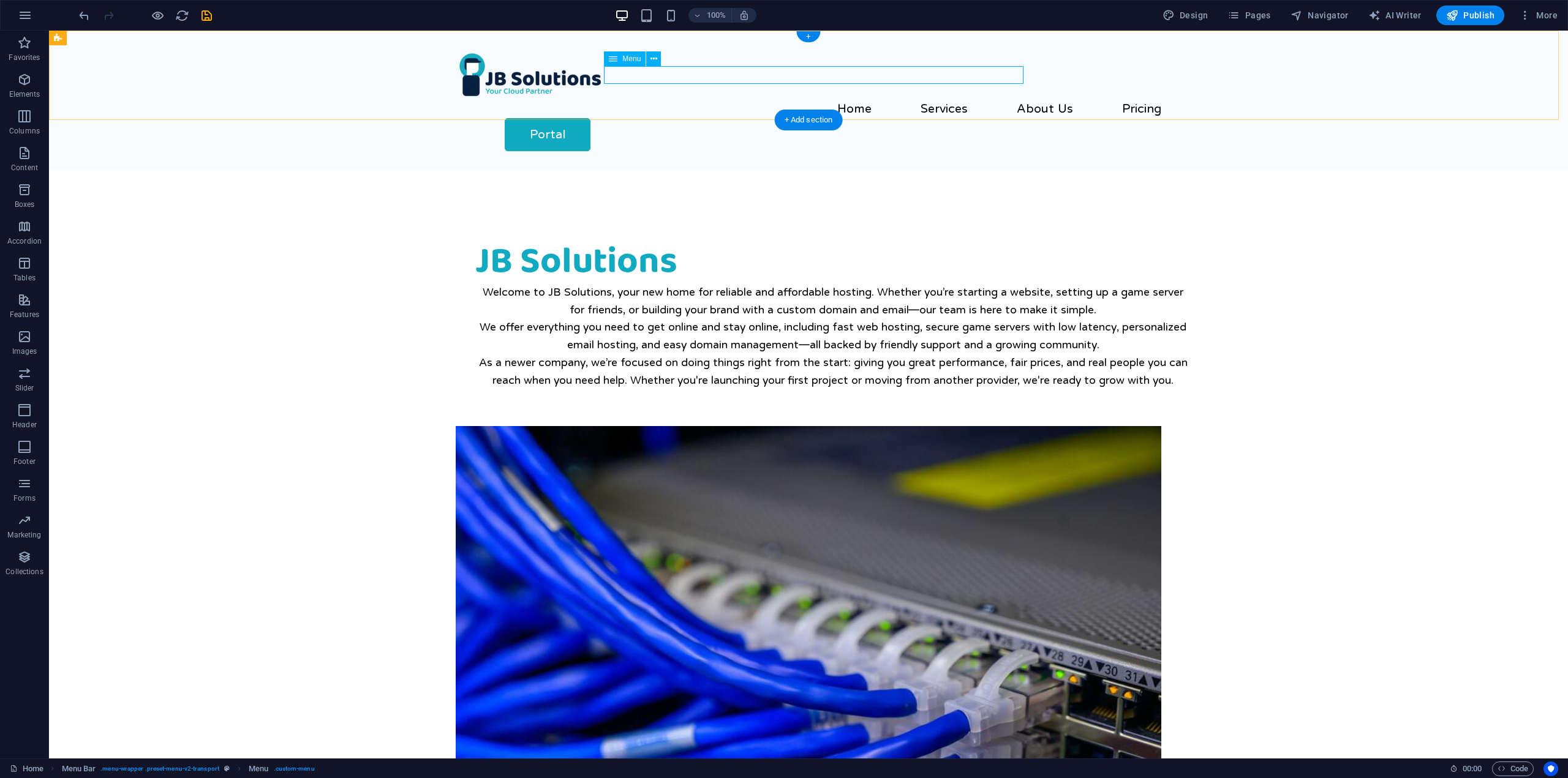
select select
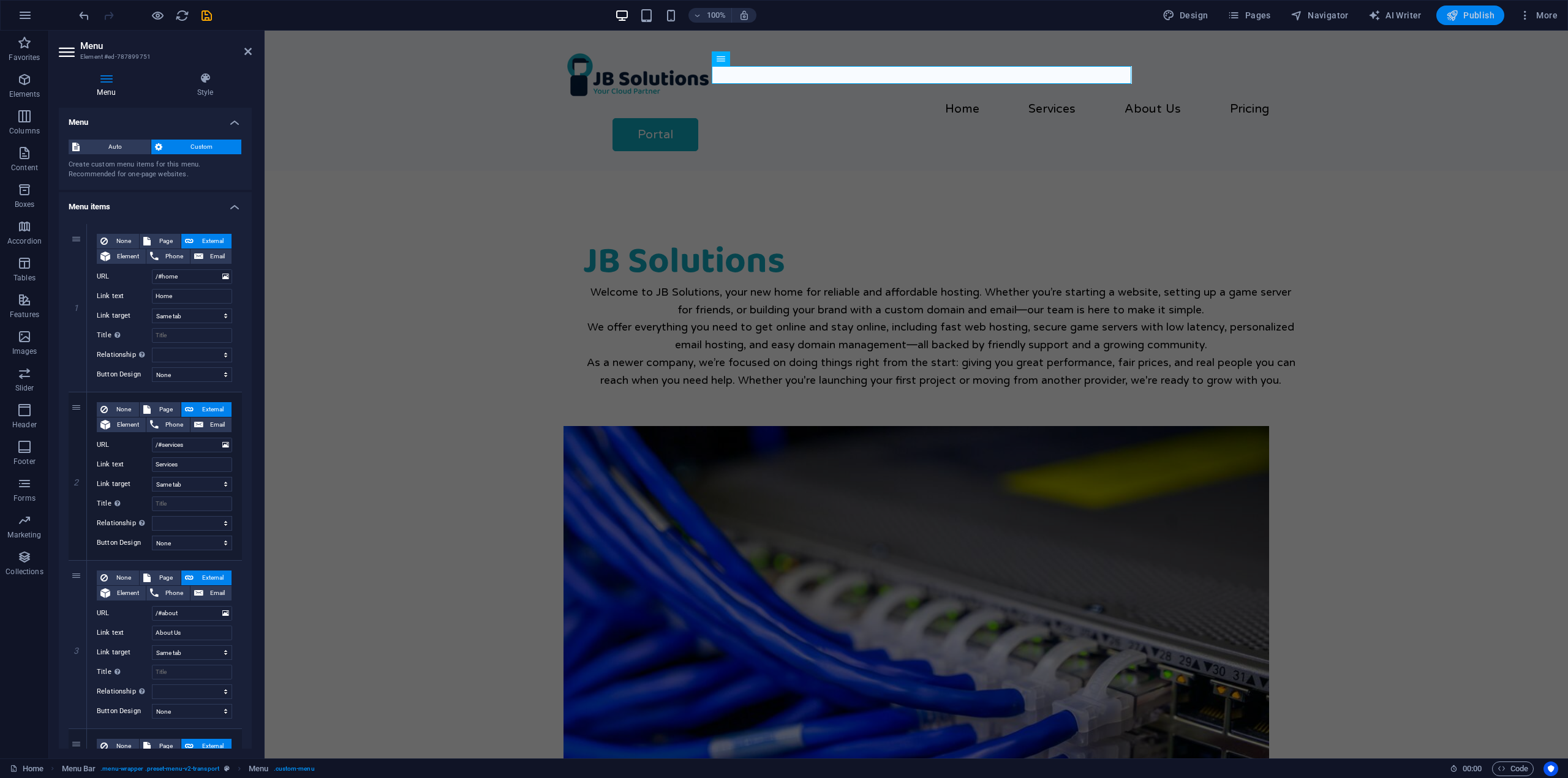
click at [1470, 24] on button "Publish" at bounding box center [1470, 15] width 68 height 19
checkbox input "false"
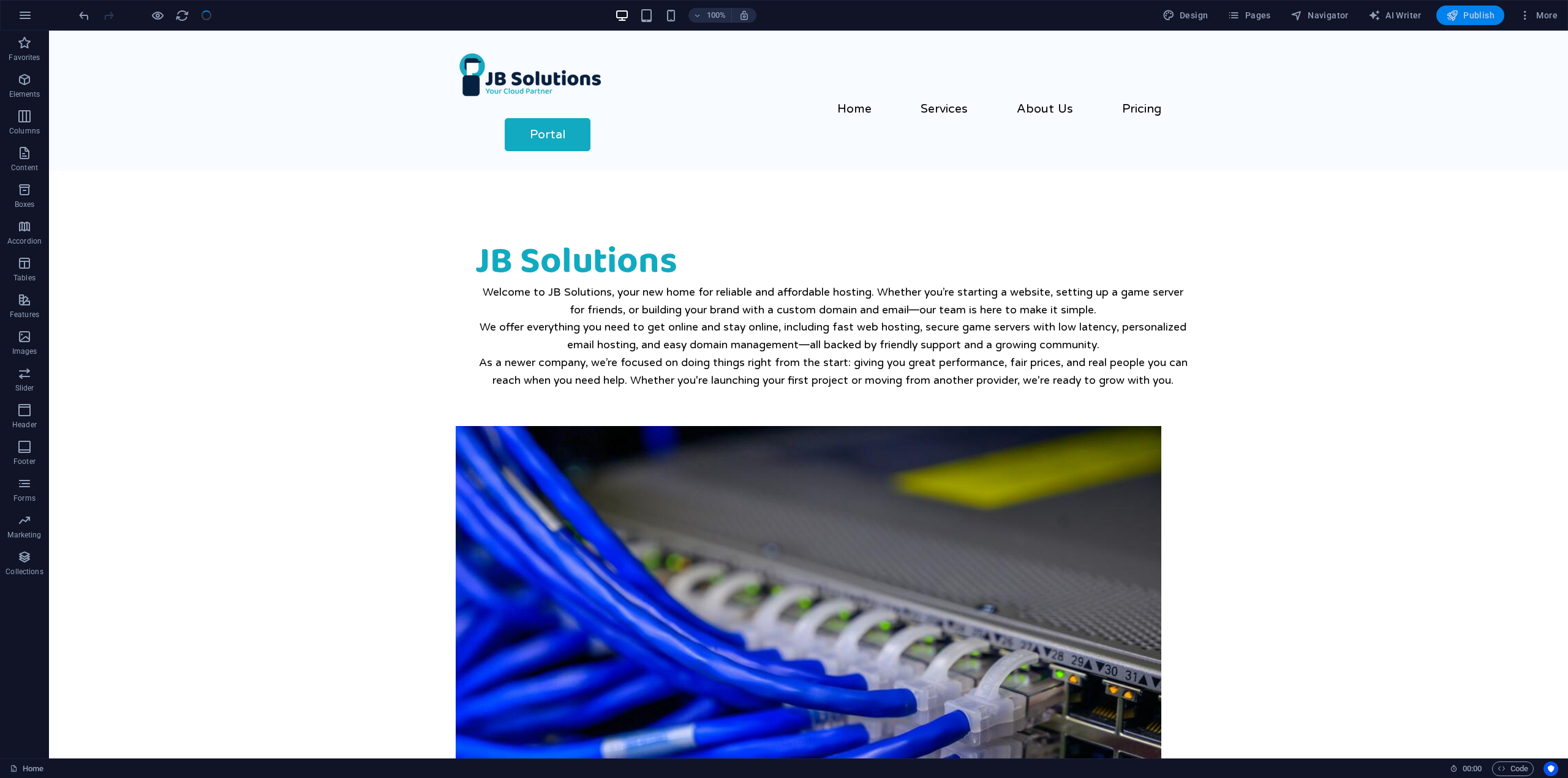
click at [1472, 14] on span "Publish" at bounding box center [1470, 15] width 48 height 12
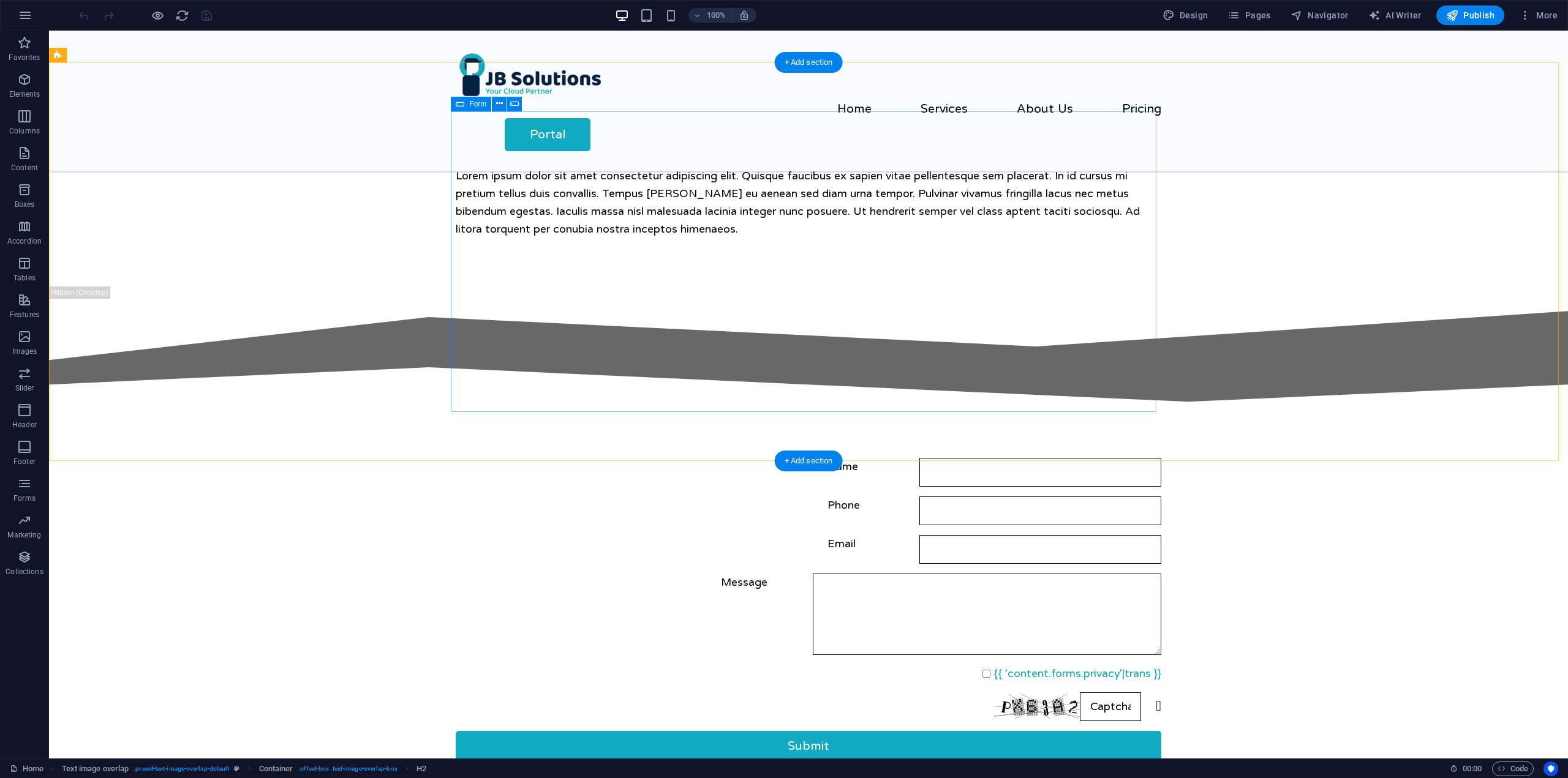
scroll to position [1557, 0]
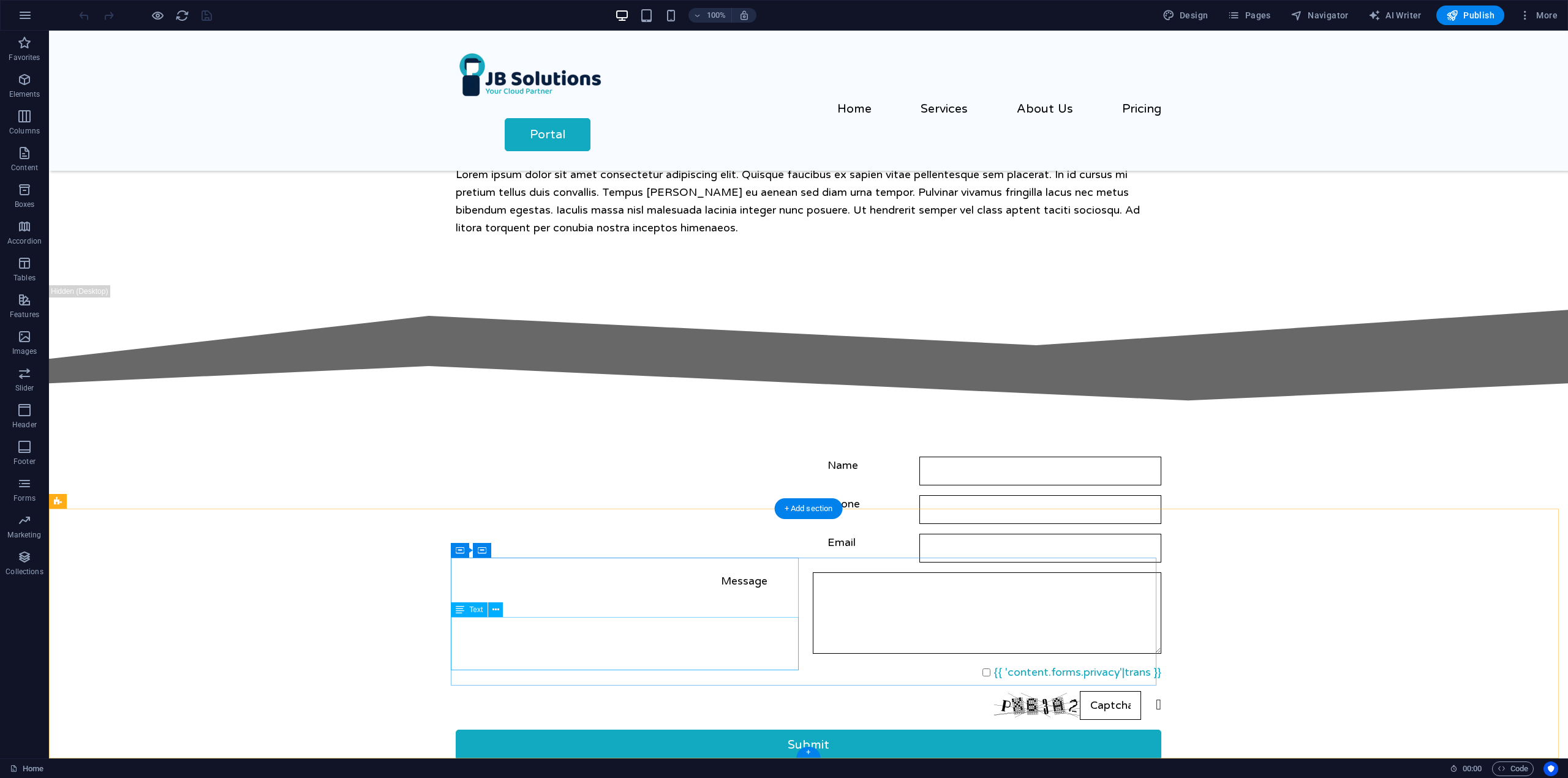
click at [1536, 18] on span "More" at bounding box center [1538, 15] width 38 height 12
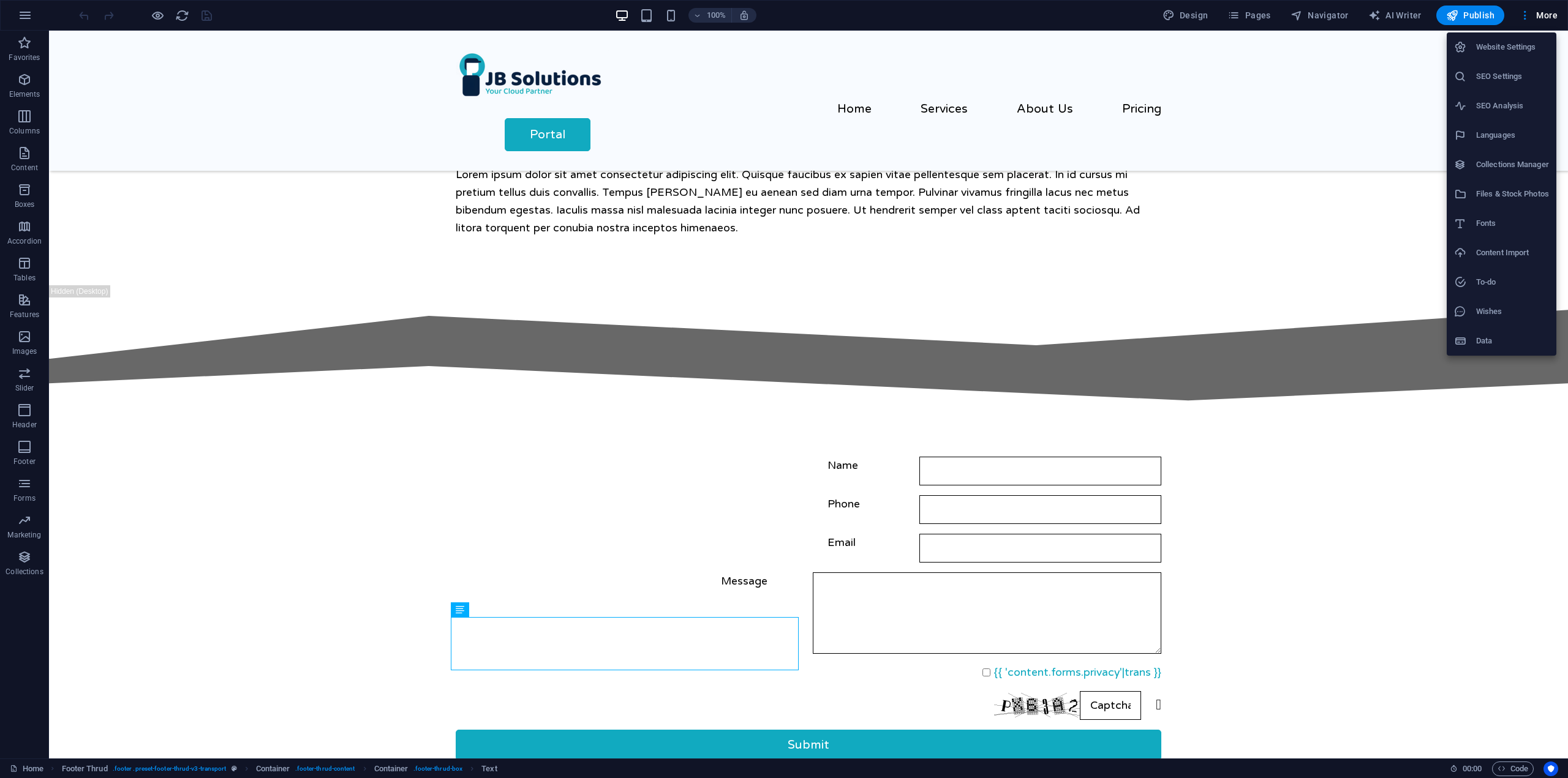
click at [1530, 46] on h6 "Website Settings" at bounding box center [1512, 47] width 73 height 14
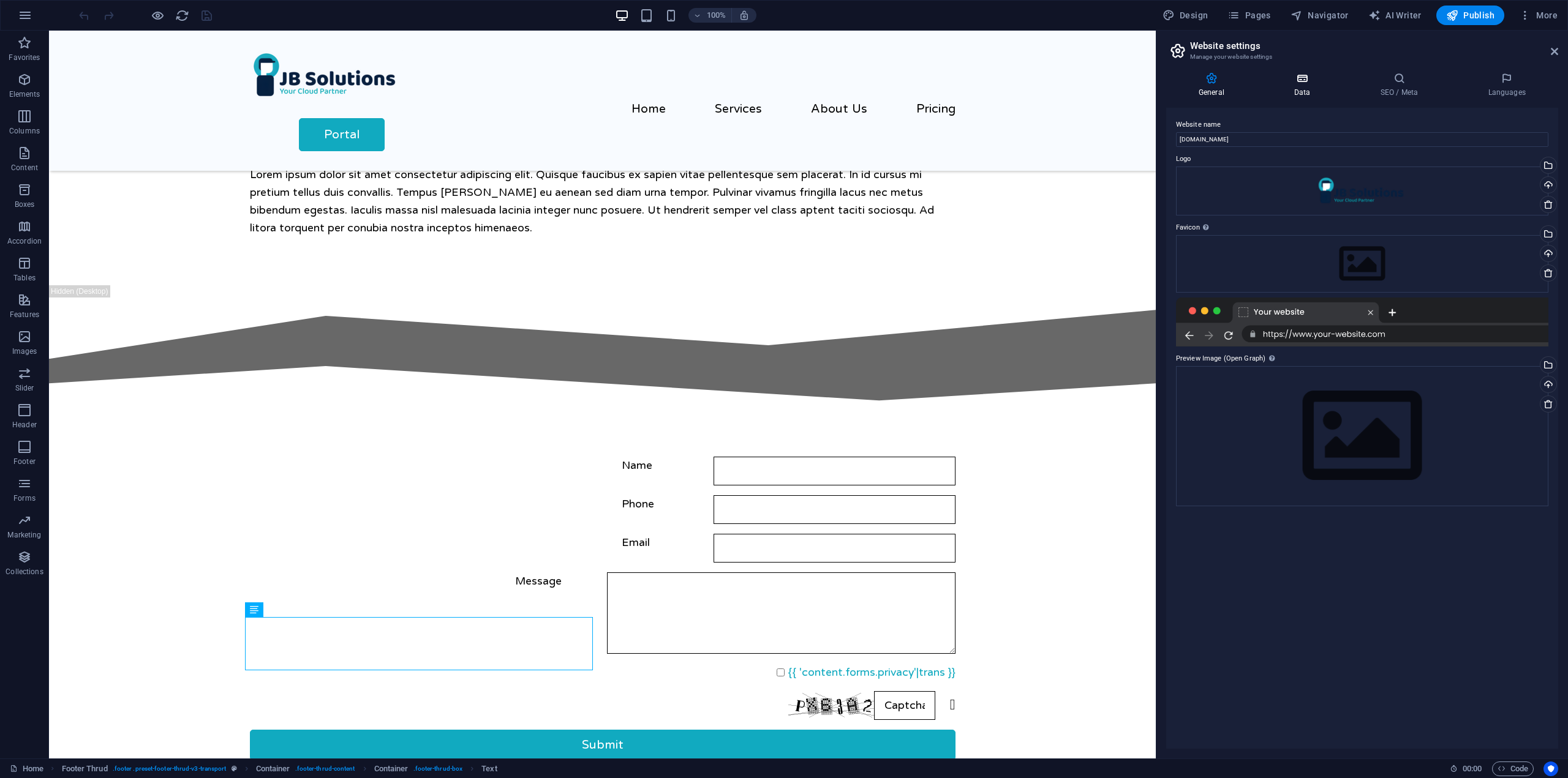
click at [1309, 71] on div "General Data SEO / Meta Languages Website name [DOMAIN_NAME] Logo Drag files he…" at bounding box center [1362, 410] width 412 height 696
click at [1311, 81] on icon at bounding box center [1302, 78] width 82 height 12
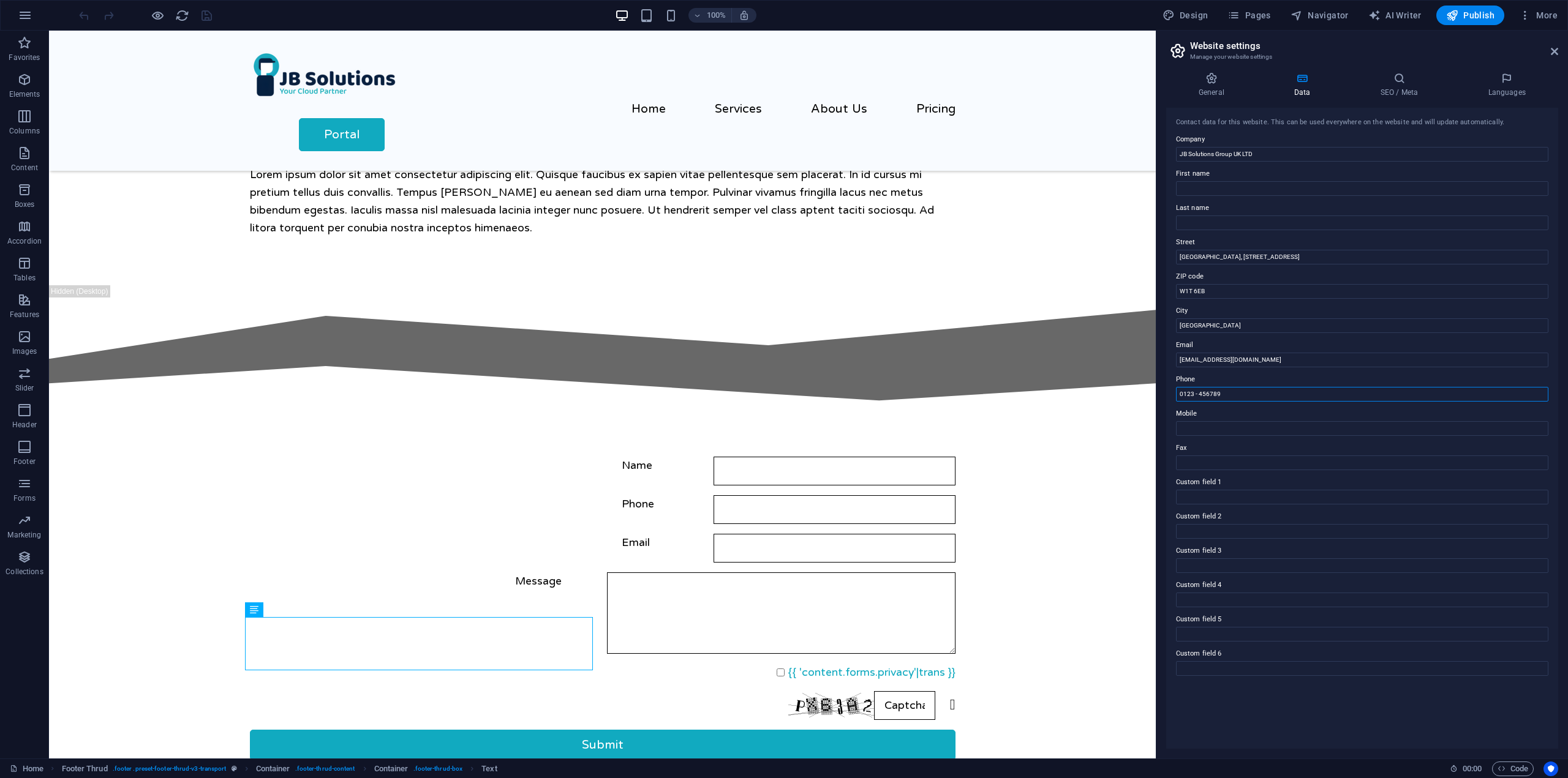
click at [1246, 401] on input "0123 - 456789" at bounding box center [1362, 394] width 372 height 14
drag, startPoint x: 1230, startPoint y: 724, endPoint x: 1233, endPoint y: 713, distance: 11.4
click at [1230, 724] on div "Contact data for this website. This can be used everywhere on the website and w…" at bounding box center [1362, 428] width 392 height 641
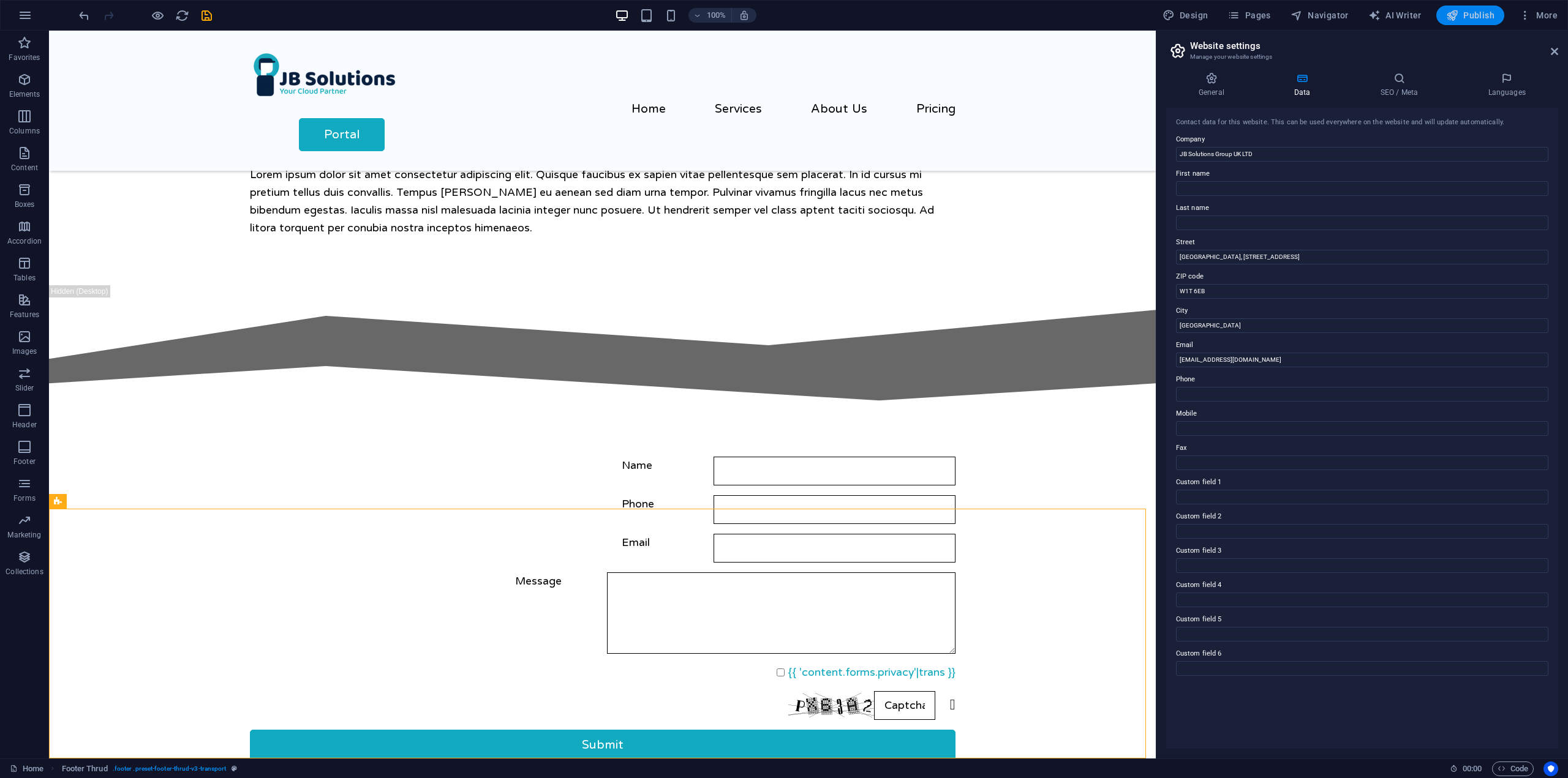
click at [1479, 17] on span "Publish" at bounding box center [1470, 15] width 48 height 12
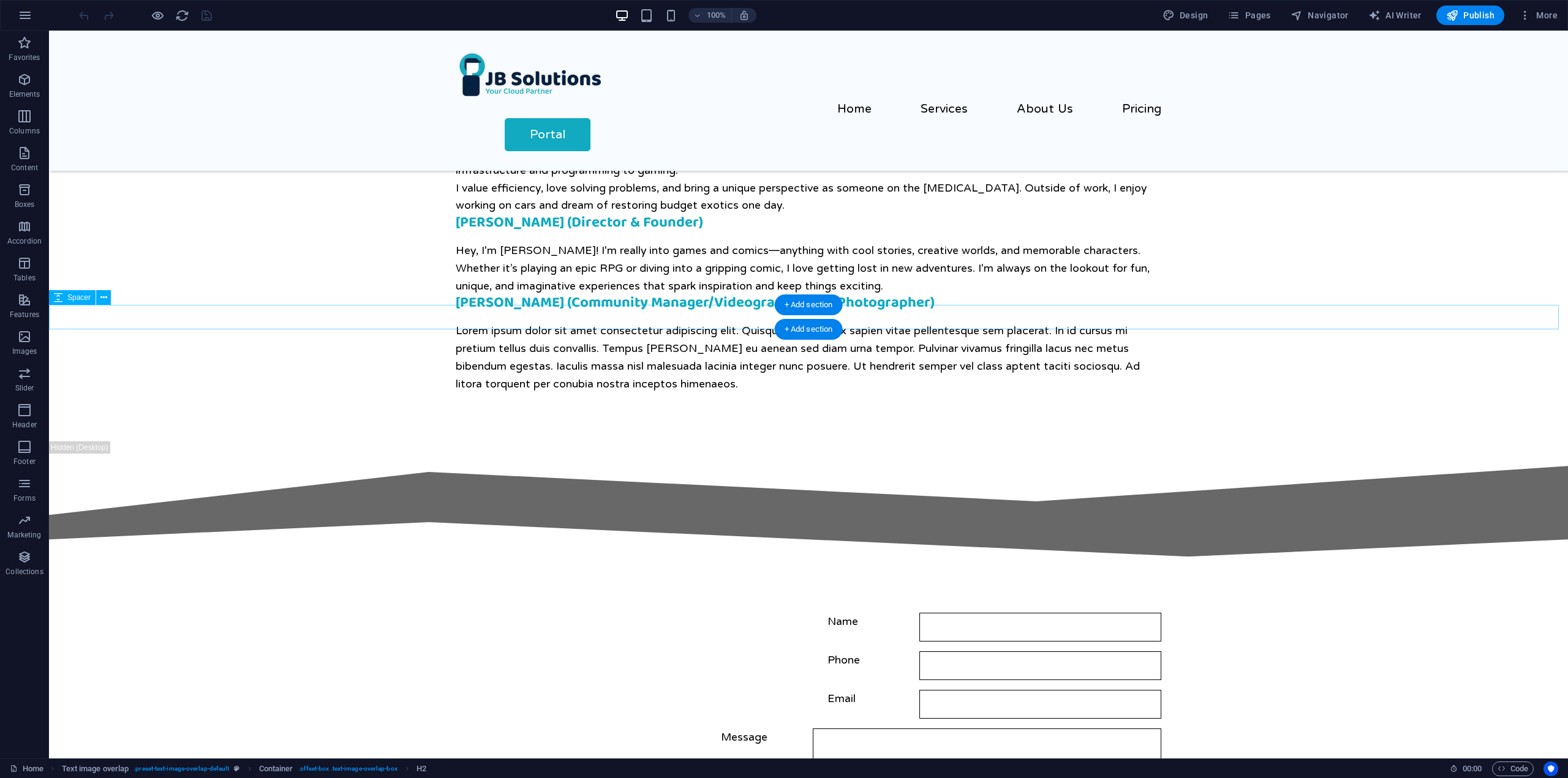
scroll to position [1557, 0]
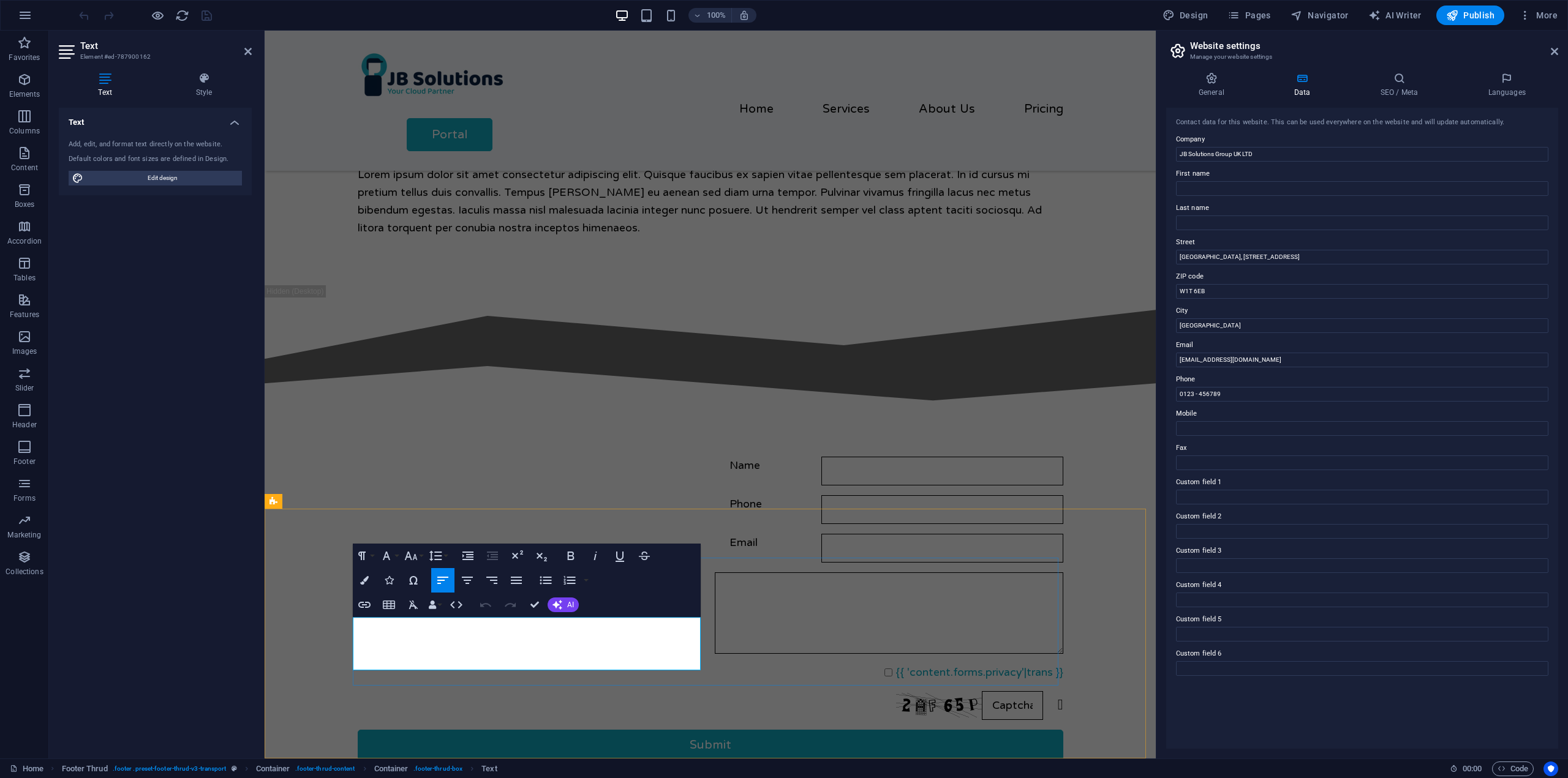
drag, startPoint x: 1492, startPoint y: 423, endPoint x: 1044, endPoint y: 390, distance: 449.2
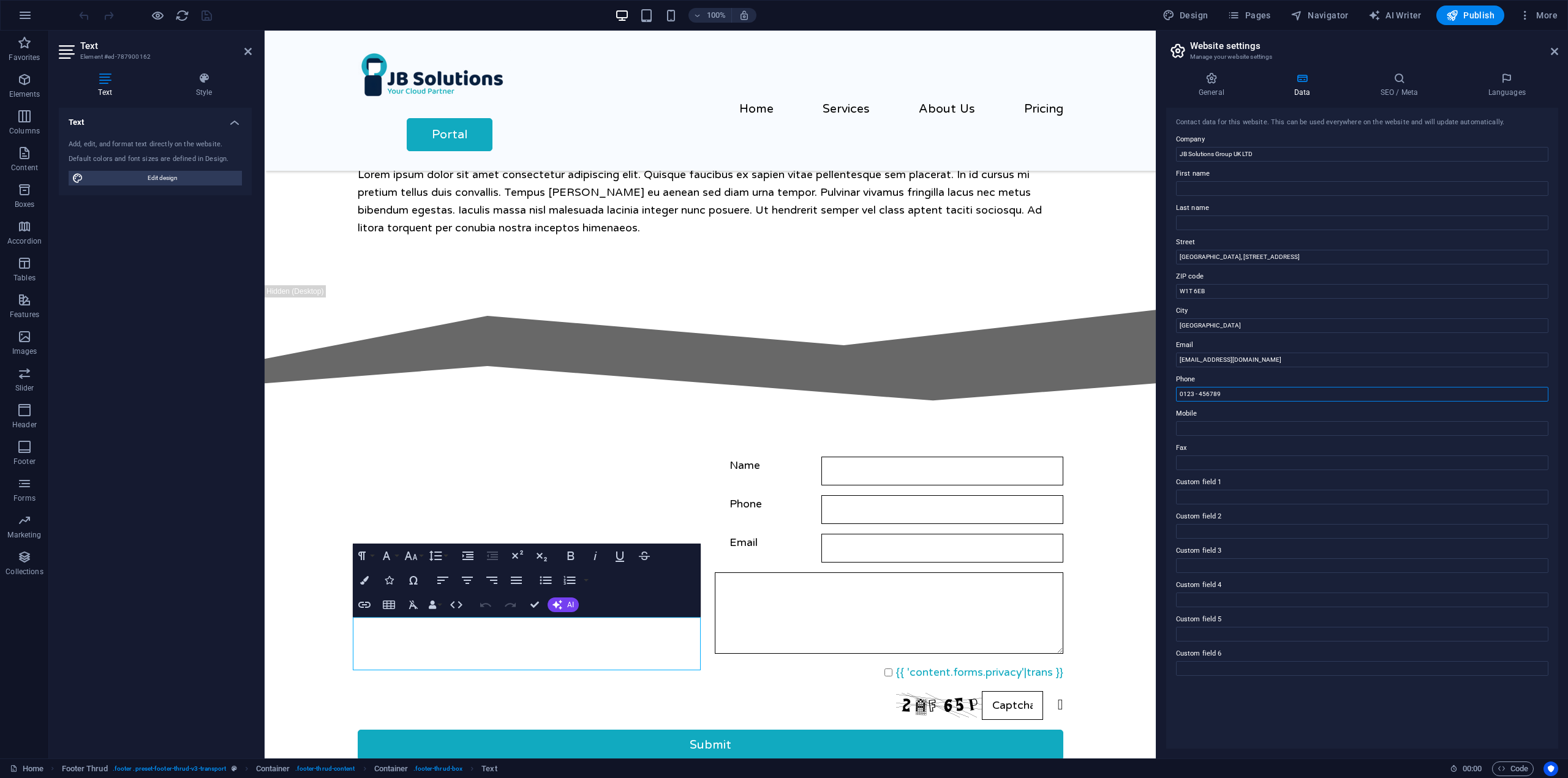
click at [1256, 395] on input "0123 - 456789" at bounding box center [1362, 394] width 372 height 14
type input "No phone number at this time"
click at [1265, 405] on div "Contact data for this website. This can be used everywhere on the website and w…" at bounding box center [1362, 428] width 392 height 641
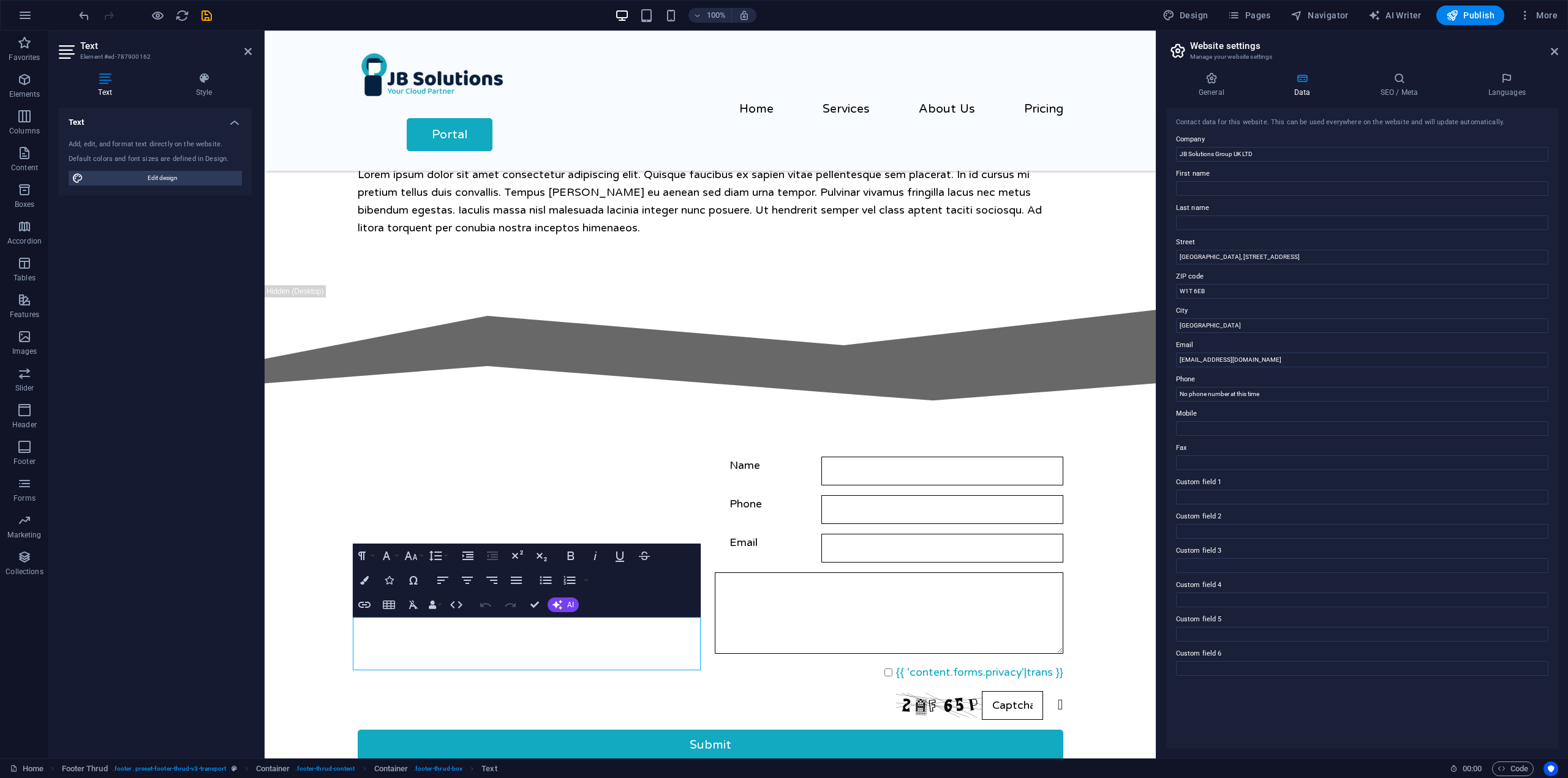
click at [1199, 736] on div "Contact data for this website. This can be used everywhere on the website and w…" at bounding box center [1362, 428] width 392 height 641
click at [1485, 14] on span "Publish" at bounding box center [1470, 15] width 48 height 12
checkbox input "false"
